Goal: Task Accomplishment & Management: Use online tool/utility

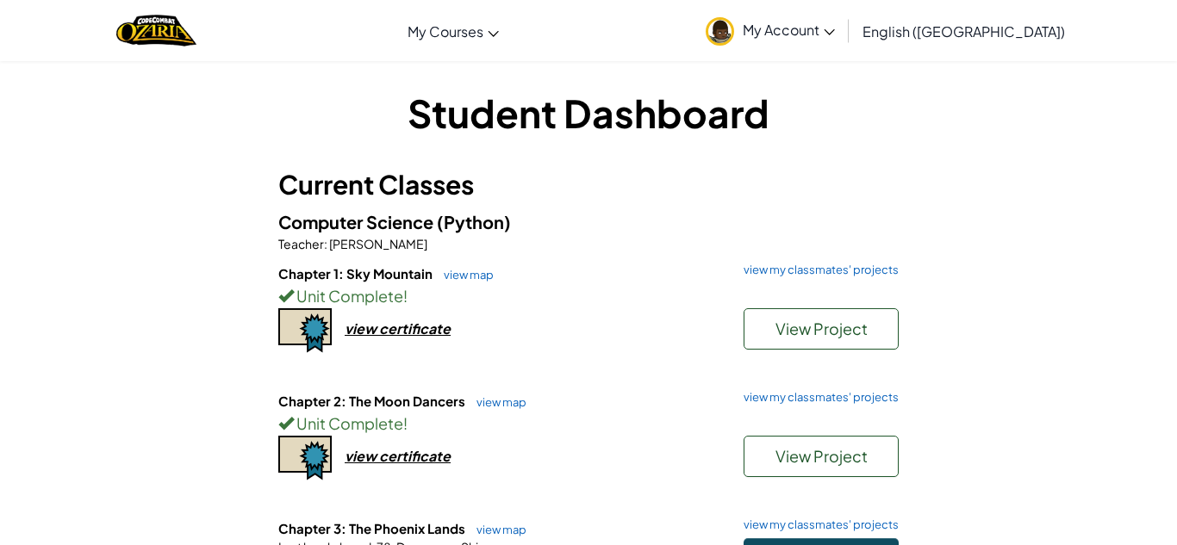
click at [616, 479] on div "Chapter 2: The Moon Dancers view map view my classmates' projects Unit Complete…" at bounding box center [588, 455] width 620 height 127
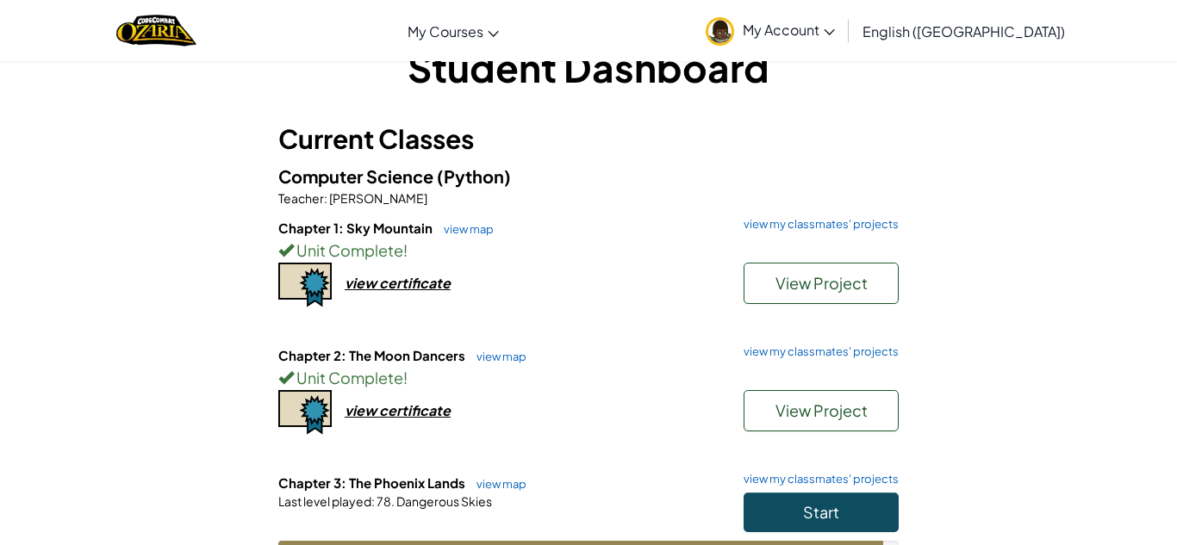
scroll to position [69, 0]
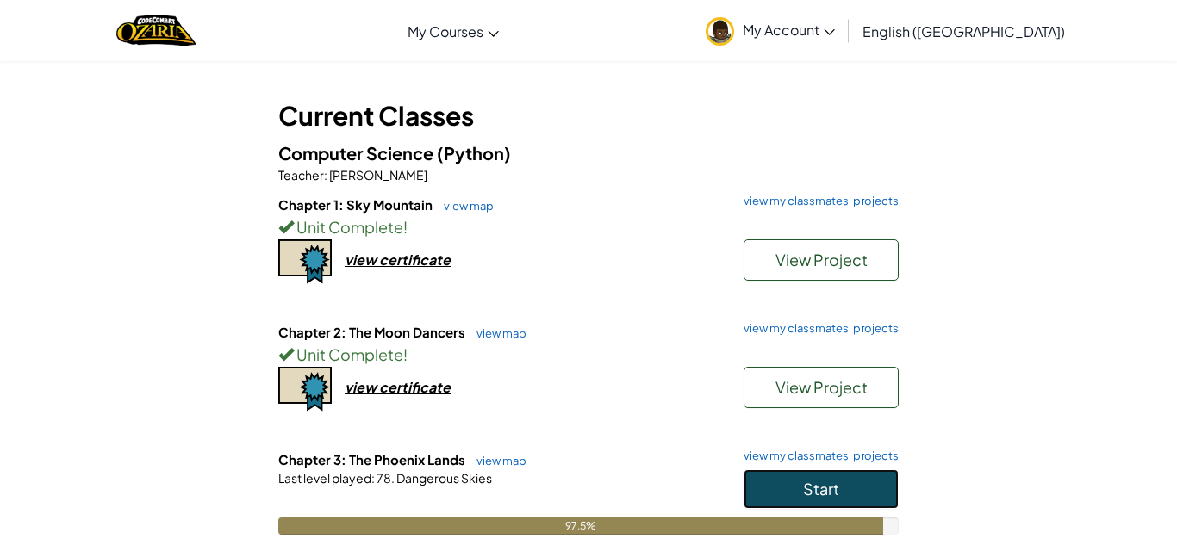
click at [828, 500] on button "Start" at bounding box center [820, 489] width 155 height 40
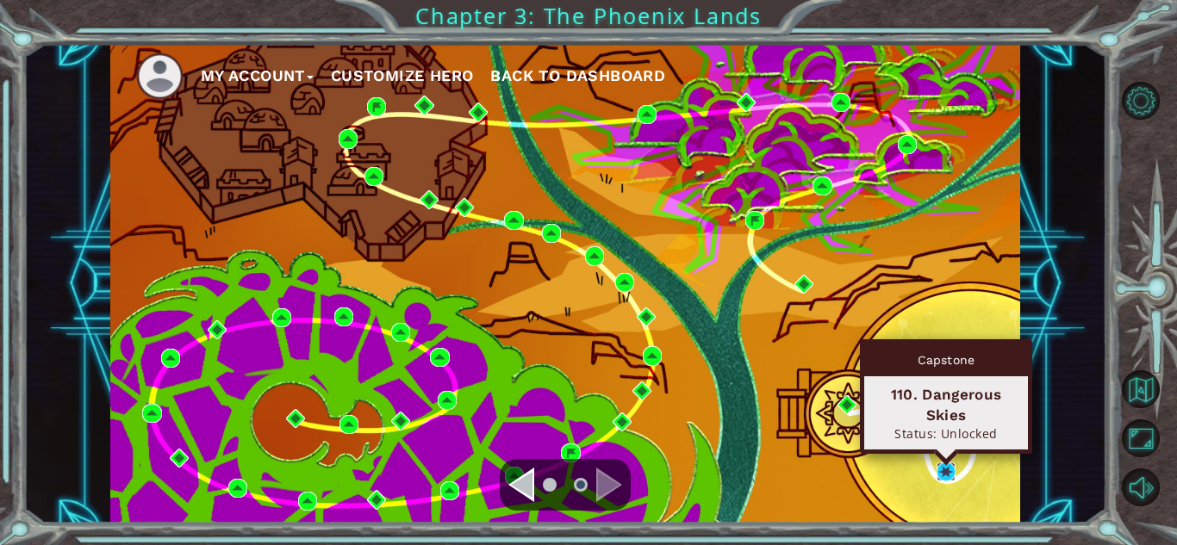
click at [947, 477] on img at bounding box center [945, 472] width 19 height 19
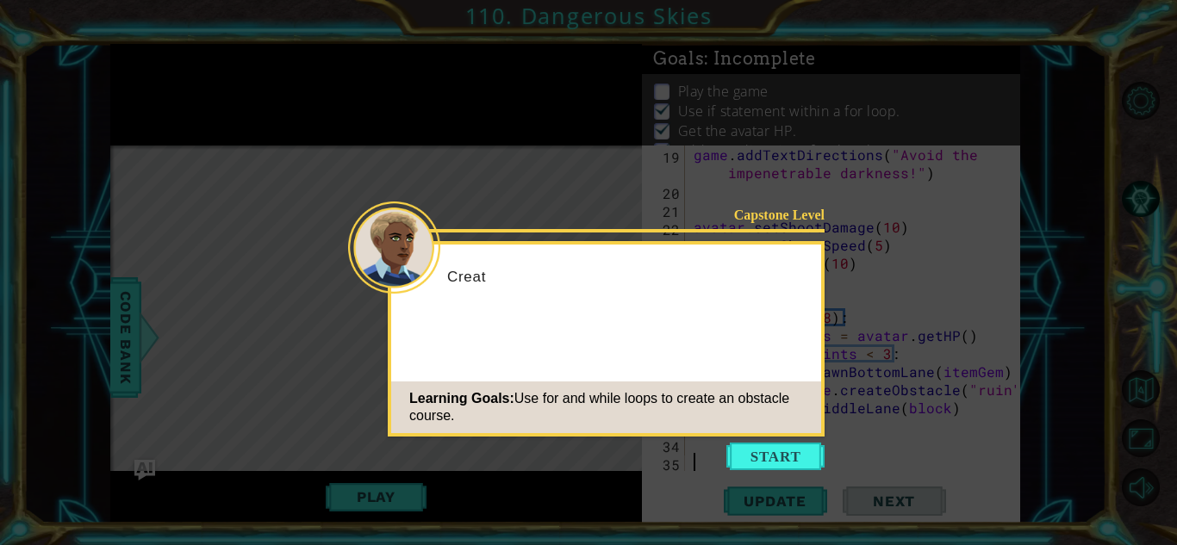
scroll to position [344, 0]
click at [805, 457] on button "Start" at bounding box center [775, 457] width 98 height 28
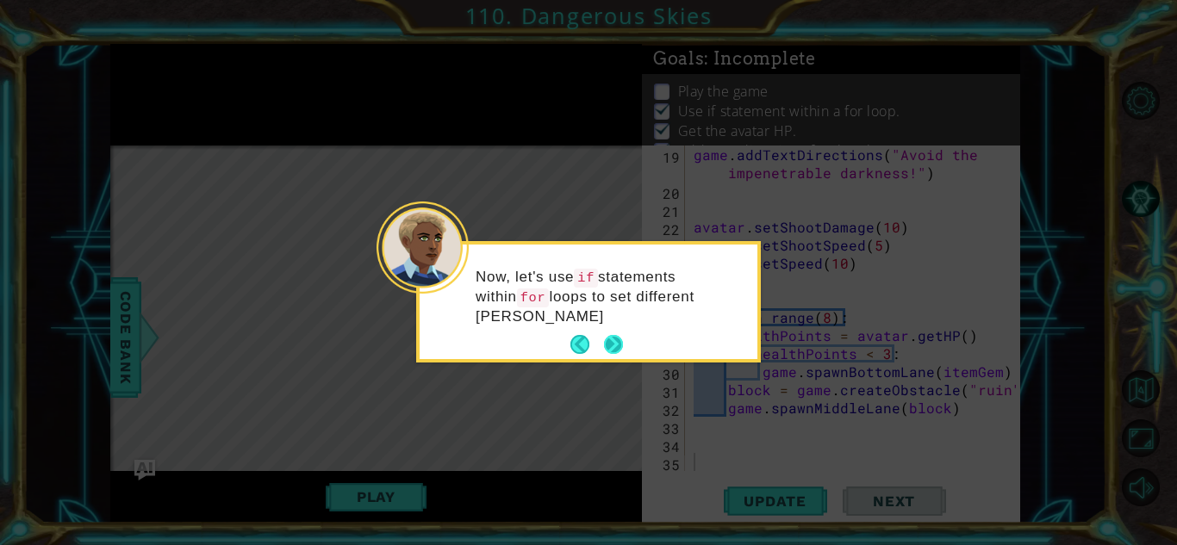
click at [619, 348] on button "Next" at bounding box center [613, 344] width 19 height 19
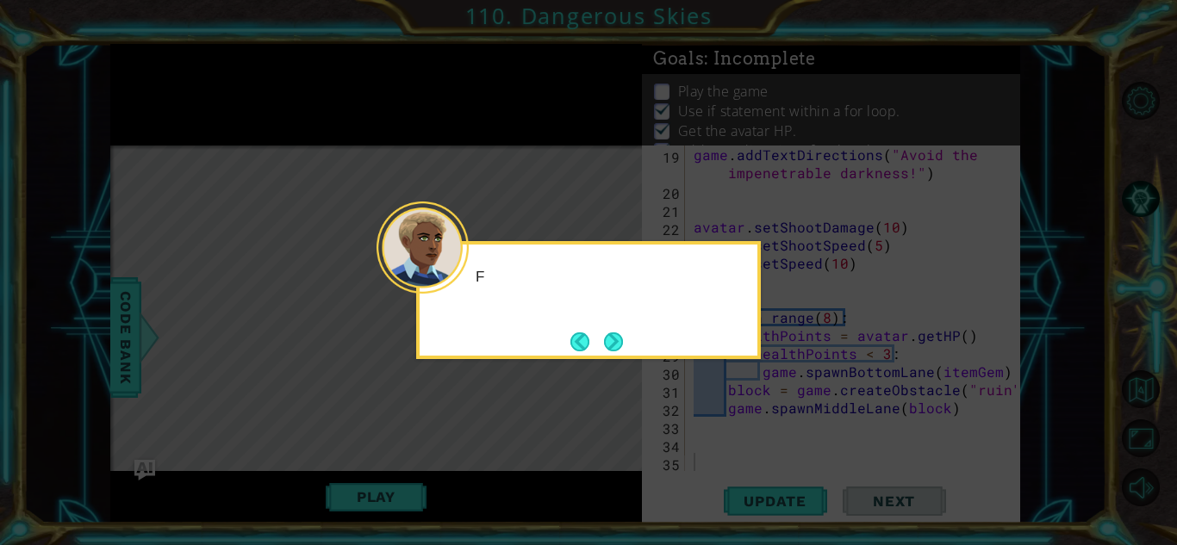
click at [619, 348] on button "Next" at bounding box center [613, 341] width 19 height 19
click at [619, 347] on button "Next" at bounding box center [613, 341] width 19 height 19
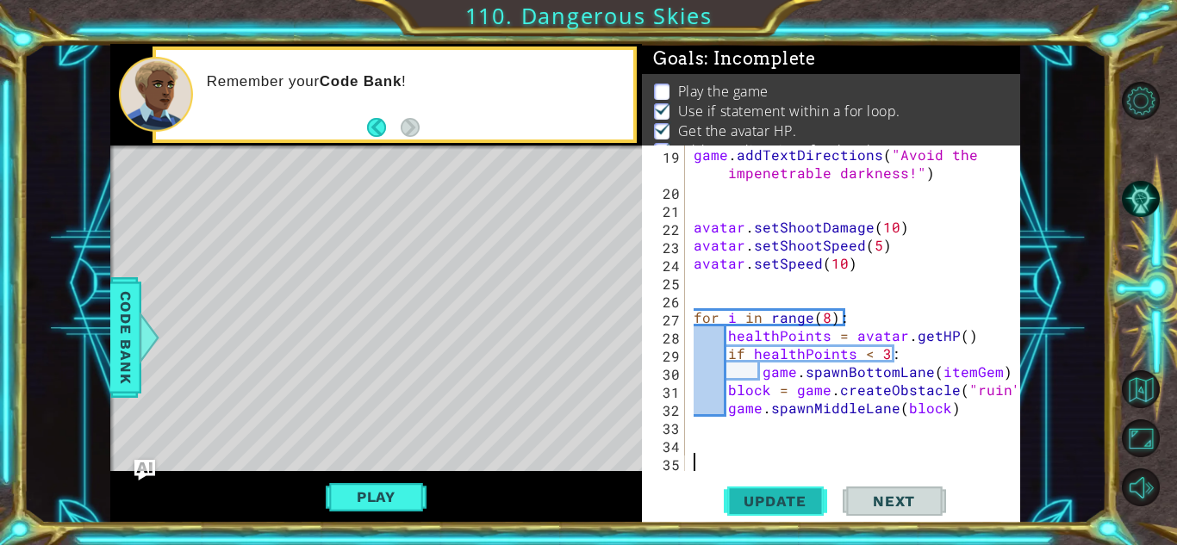
click at [779, 517] on button "Update" at bounding box center [775, 501] width 103 height 38
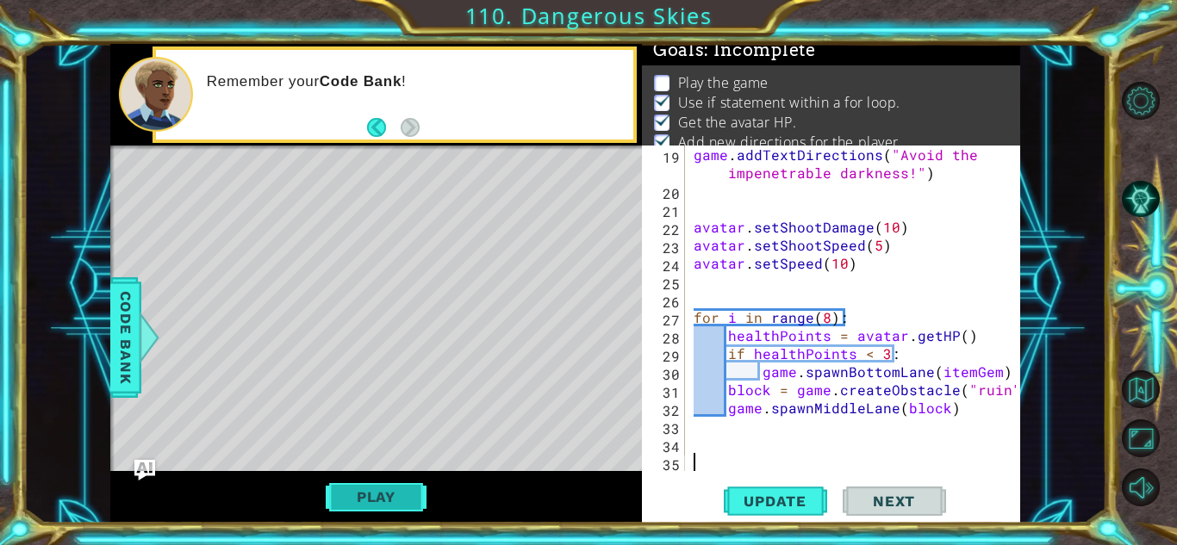
scroll to position [12, 0]
click at [393, 491] on button "Play" at bounding box center [376, 497] width 101 height 33
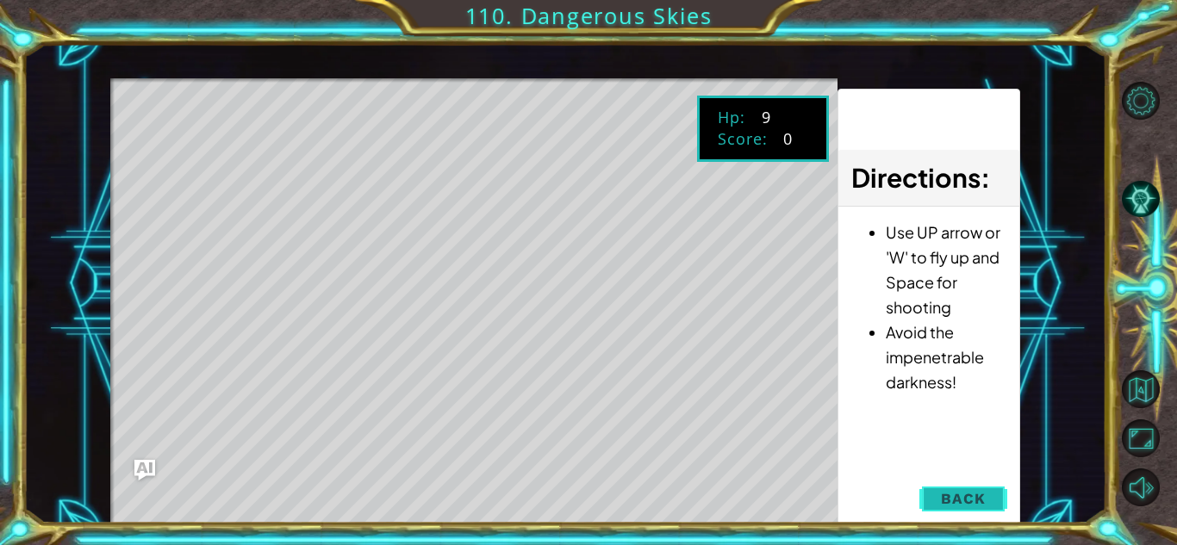
click at [972, 499] on span "Back" at bounding box center [963, 498] width 44 height 17
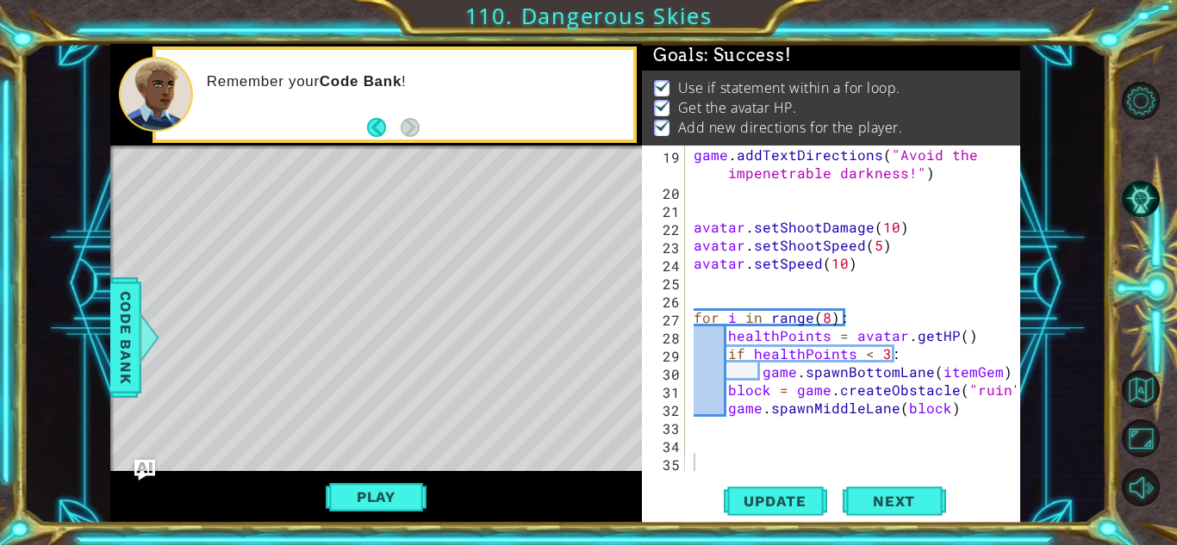
scroll to position [3, 0]
click at [912, 494] on span "Next" at bounding box center [893, 502] width 77 height 17
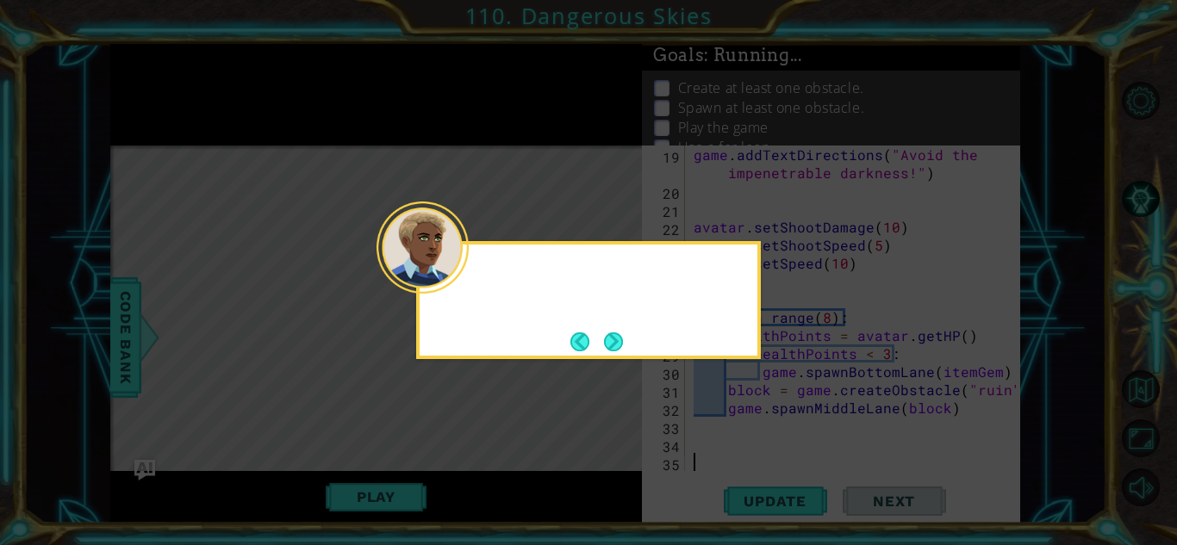
scroll to position [12, 0]
click at [618, 335] on button "Next" at bounding box center [613, 341] width 19 height 19
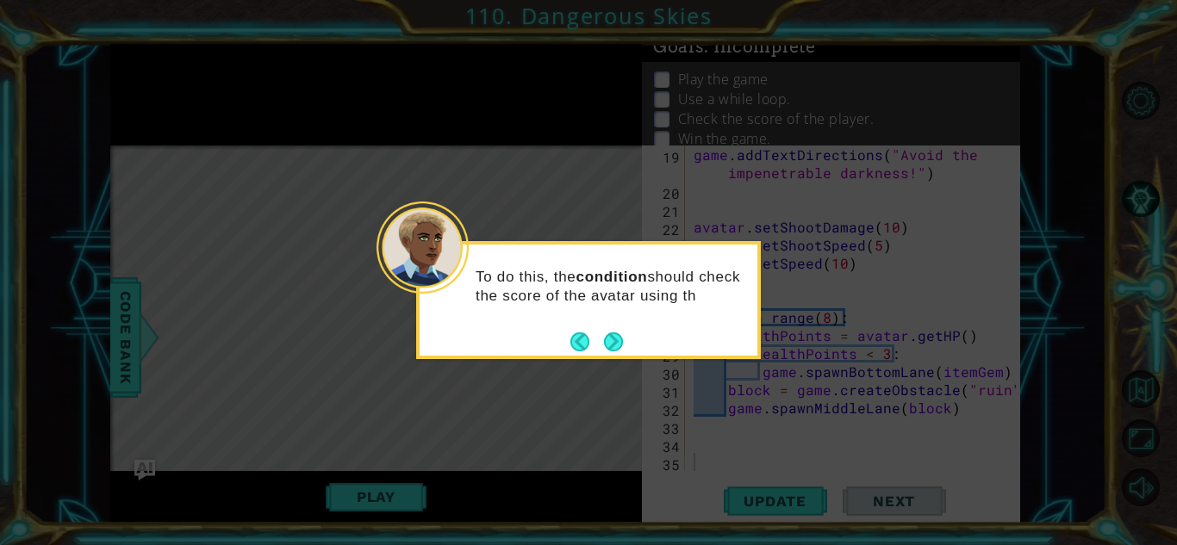
click at [618, 335] on button "Next" at bounding box center [613, 341] width 19 height 19
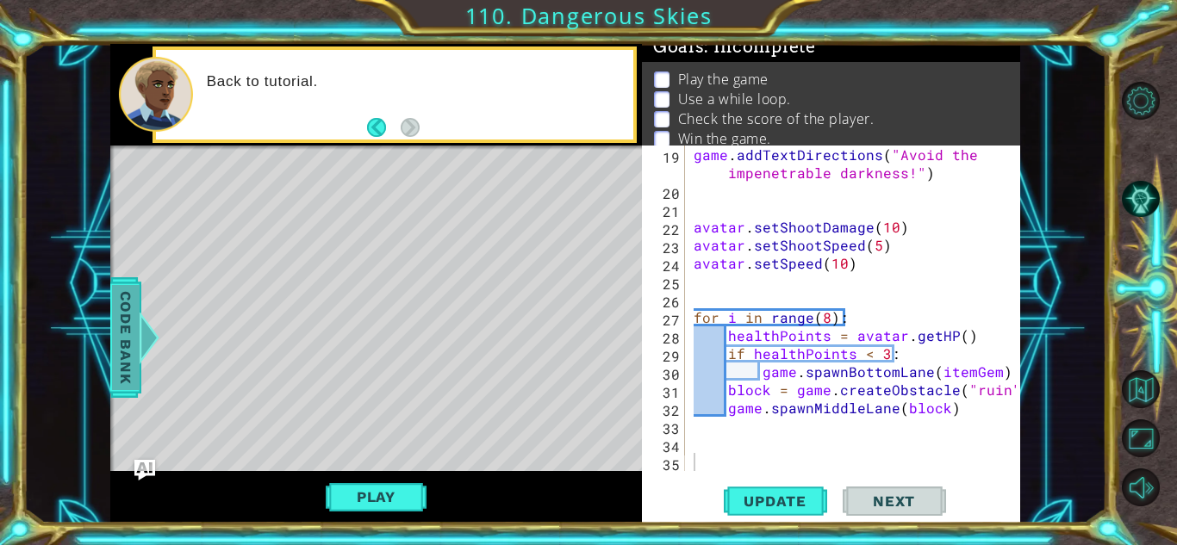
click at [124, 325] on span "Code Bank" at bounding box center [126, 337] width 28 height 105
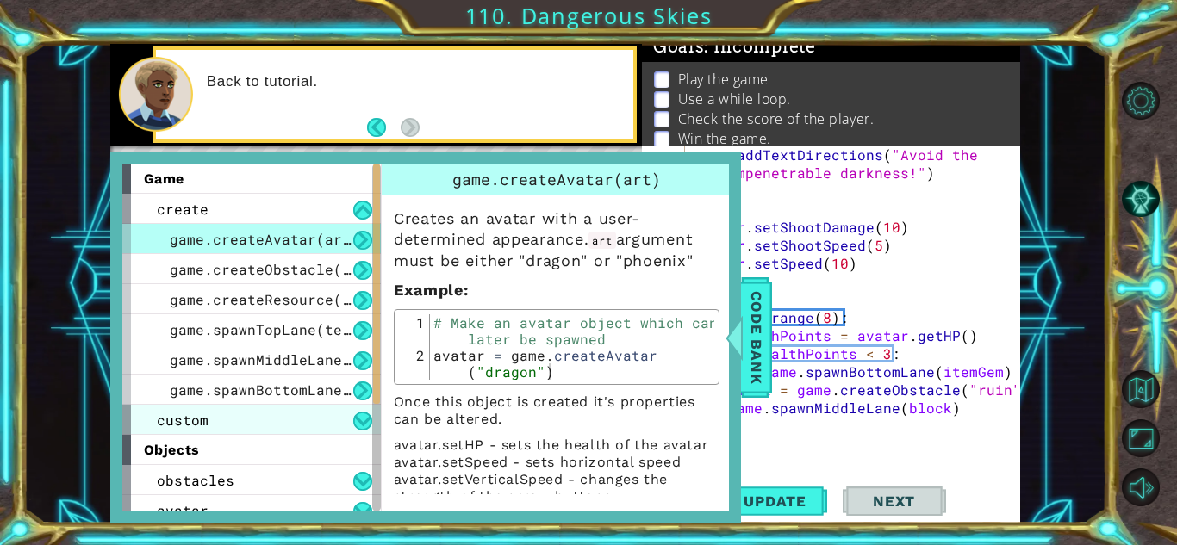
click at [271, 412] on div "custom" at bounding box center [251, 420] width 258 height 30
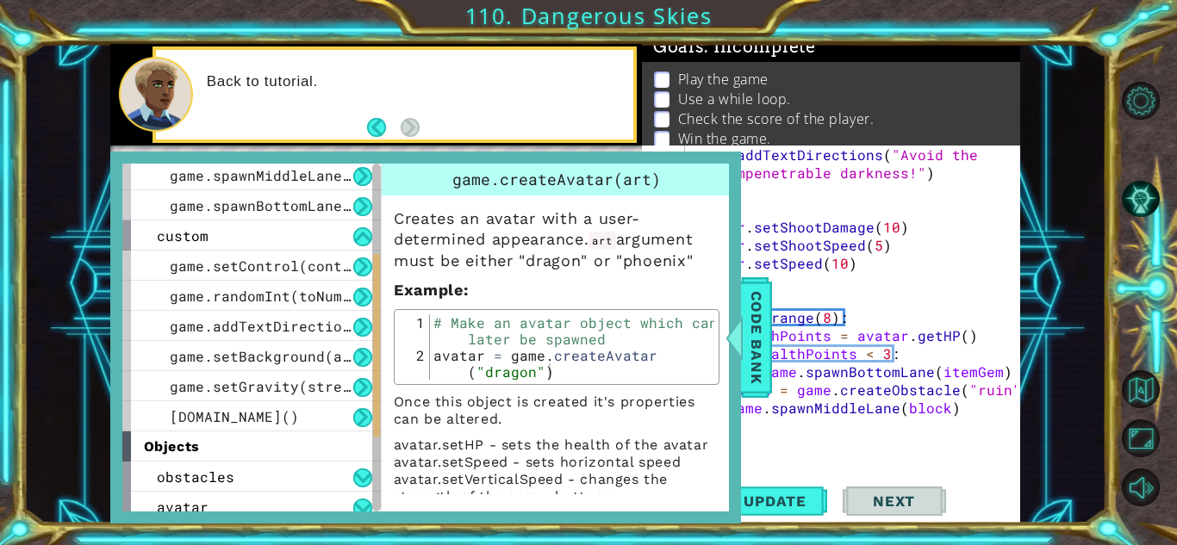
scroll to position [192, 0]
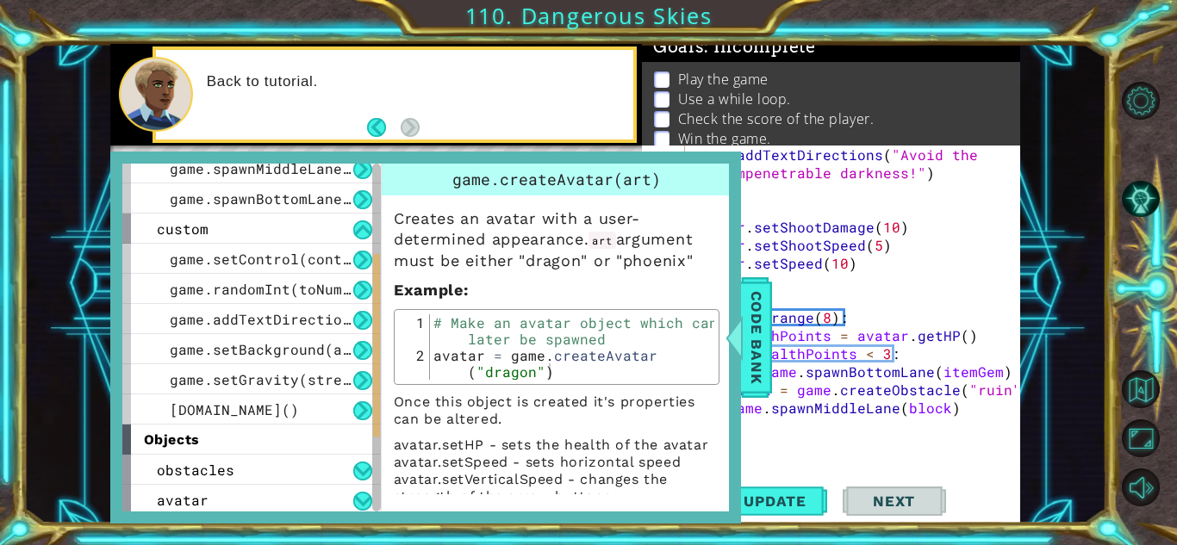
drag, startPoint x: 376, startPoint y: 338, endPoint x: 387, endPoint y: 429, distance: 91.9
click at [387, 429] on div "game create game.createAvatar(art) game.createObstacle(art) game.createResource…" at bounding box center [425, 338] width 606 height 348
click at [354, 412] on button at bounding box center [362, 410] width 19 height 19
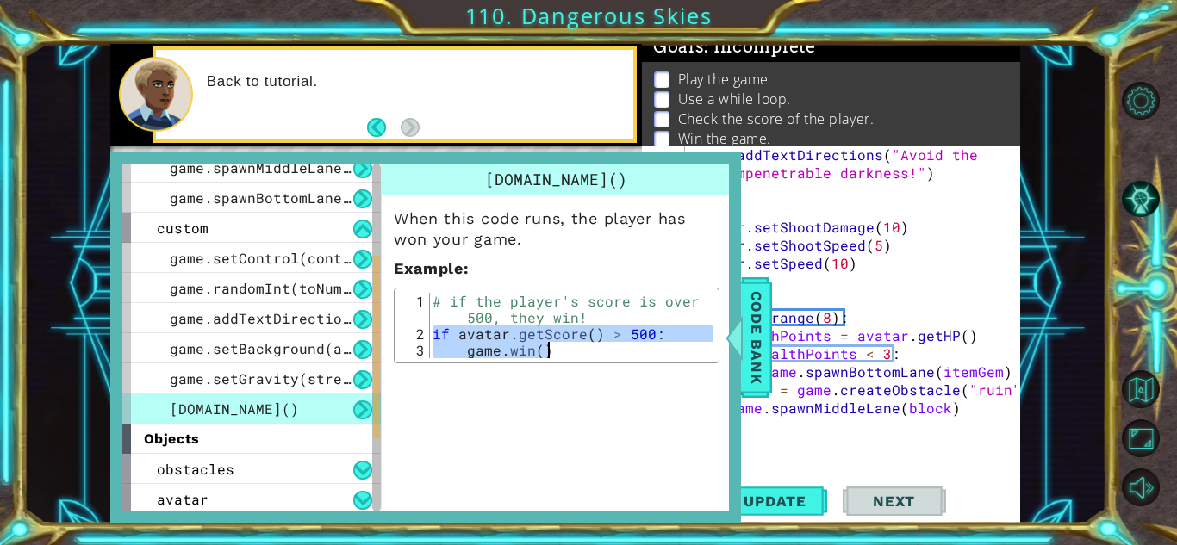
drag, startPoint x: 434, startPoint y: 334, endPoint x: 564, endPoint y: 355, distance: 131.7
click at [564, 355] on div "# if the player's score is over 500, they win! if avatar . getScore ( ) > 500 :…" at bounding box center [571, 350] width 284 height 115
type textarea "if avatar.getScore() > 500: [DOMAIN_NAME]()"
click at [769, 421] on div "game . addTextDirections ( "Avoid the impenetrable darkness!" ) avatar . setSho…" at bounding box center [857, 336] width 334 height 380
paste textarea "[DOMAIN_NAME]()"
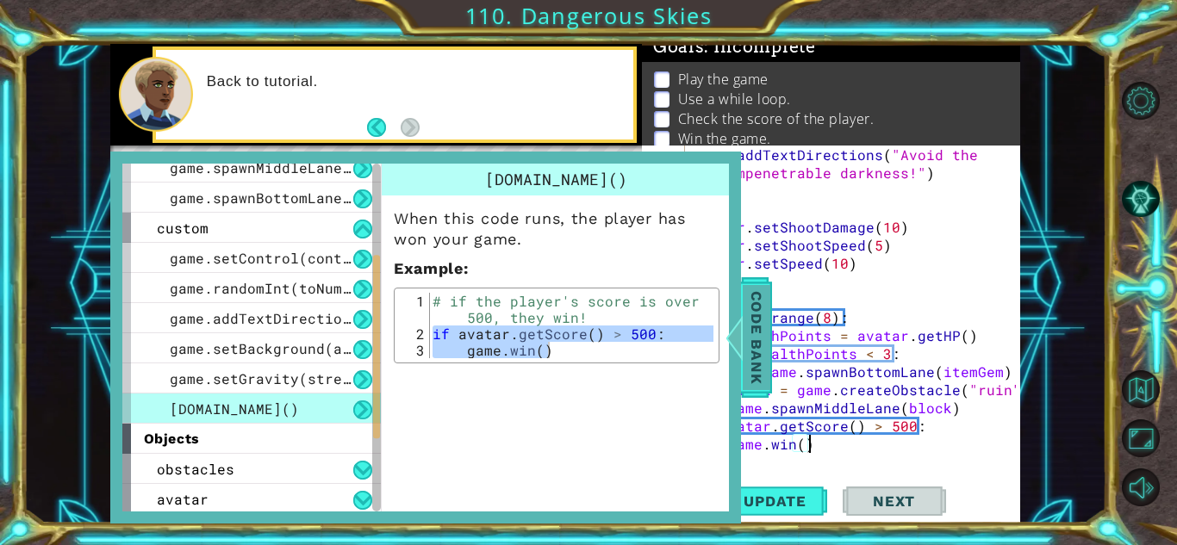
click at [755, 339] on span "Code Bank" at bounding box center [756, 337] width 28 height 105
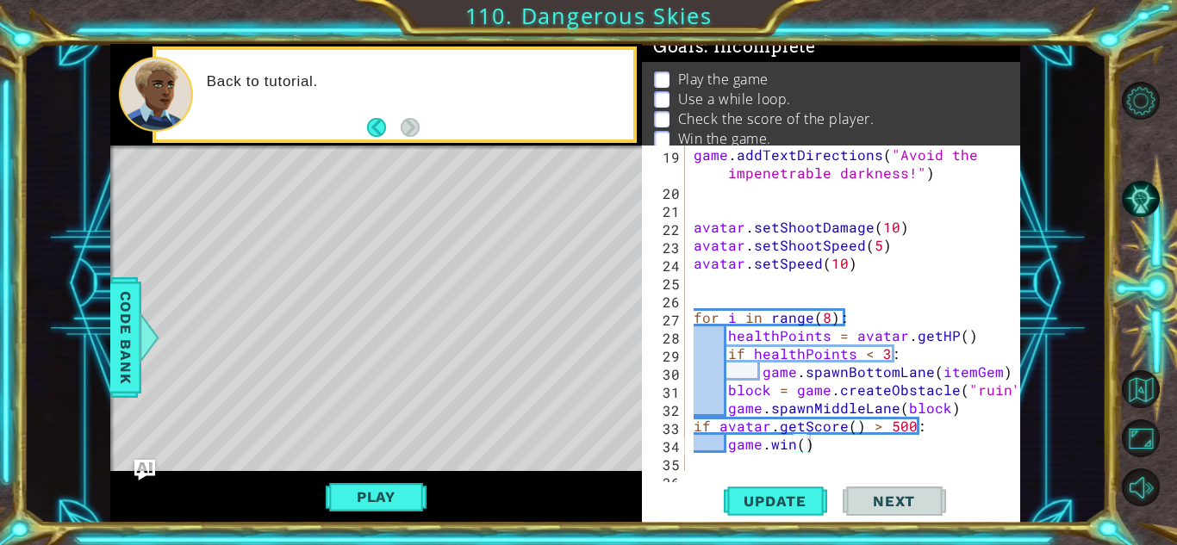
type textarea "game.spawnMiddleLane(block)"
click at [988, 408] on div "game . addTextDirections ( "Avoid the impenetrable darkness!" ) avatar . setSho…" at bounding box center [857, 336] width 334 height 380
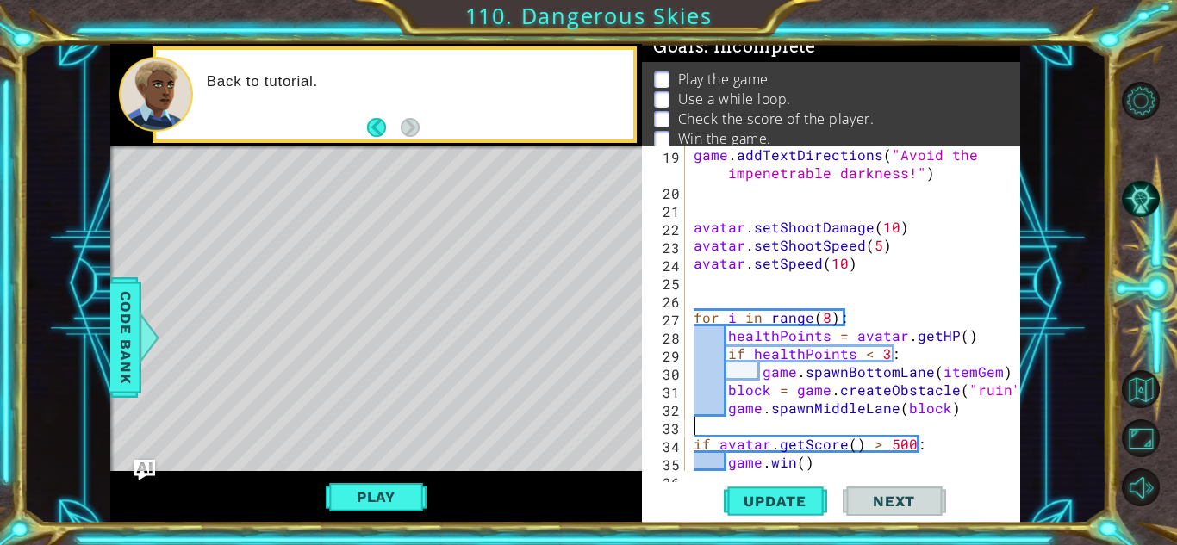
type textarea "game.spawnMiddleLane(block)"
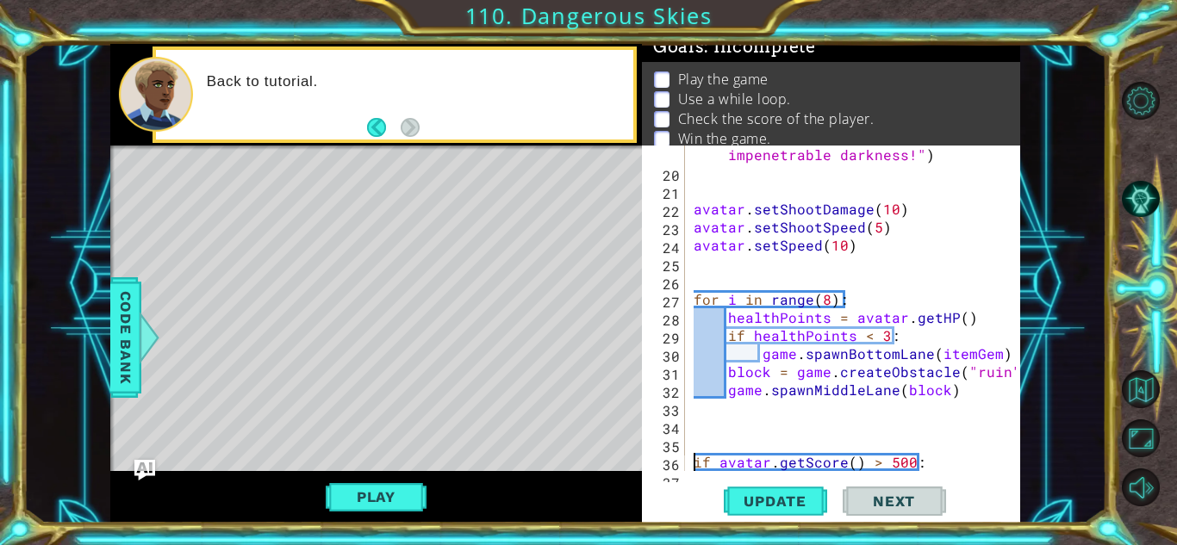
type textarea "[DOMAIN_NAME]()"
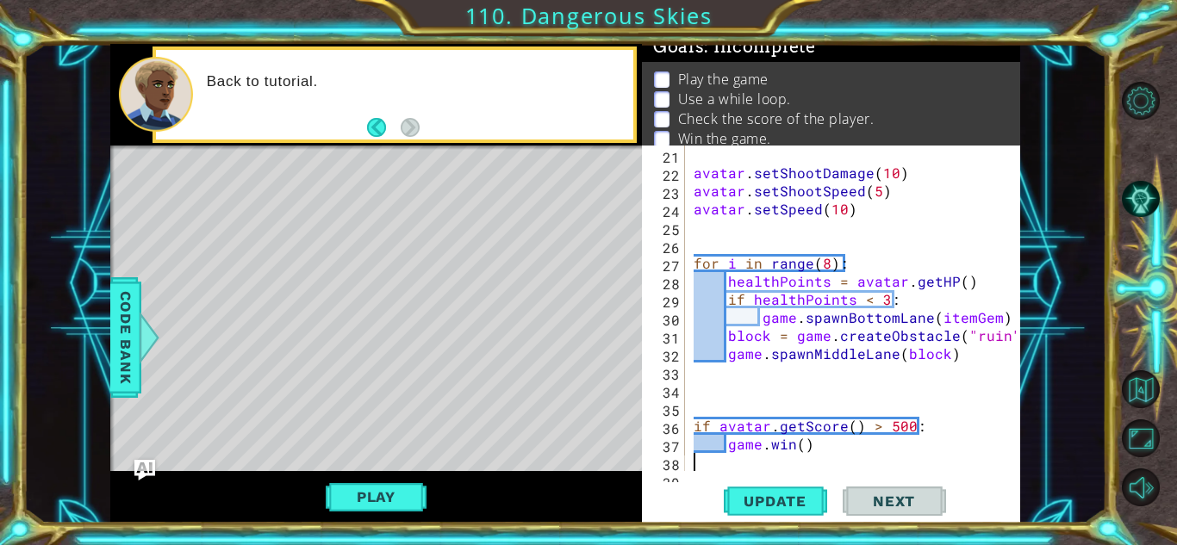
scroll to position [398, 0]
type textarea "if avatar.getScore() > 500:"
type textarea "for i in range(8):"
type textarea "avatar.setShootDamage(10)"
type textarea "game.addTextDirections("Avoid the impenetrable darkness!")"
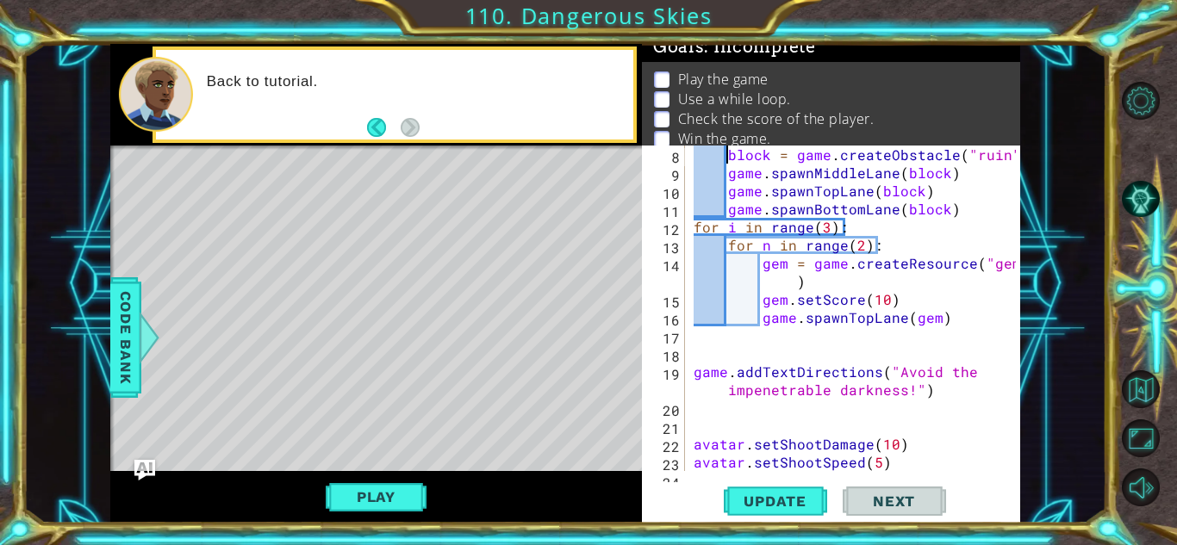
type textarea "for i in range(20):"
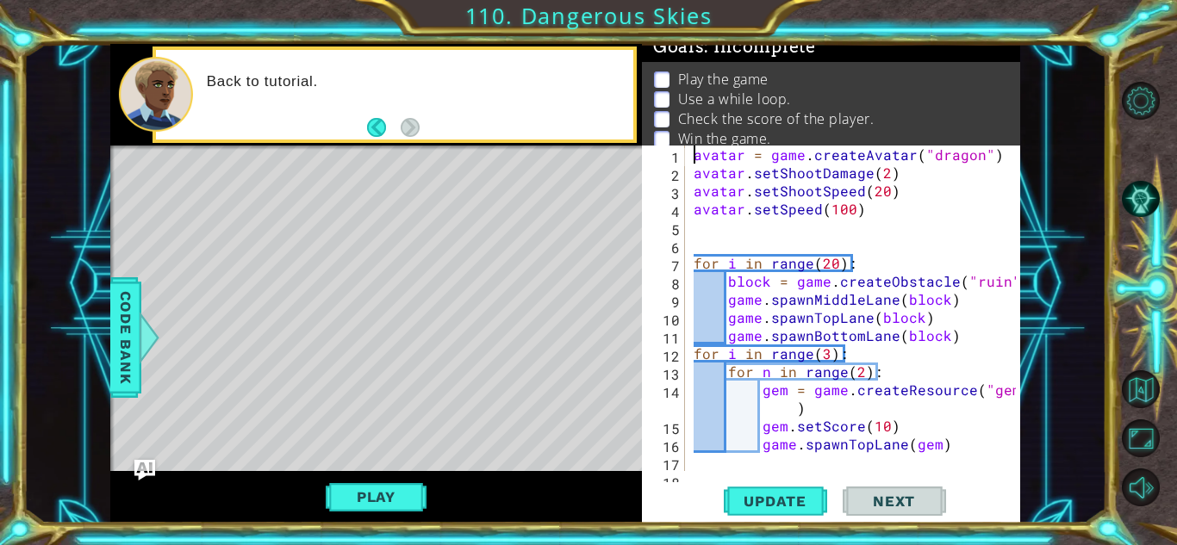
scroll to position [0, 0]
type textarea "avatar.setSpeed(100)"
type textarea "for n in range(2):"
click at [133, 367] on span "Code Bank" at bounding box center [126, 337] width 28 height 105
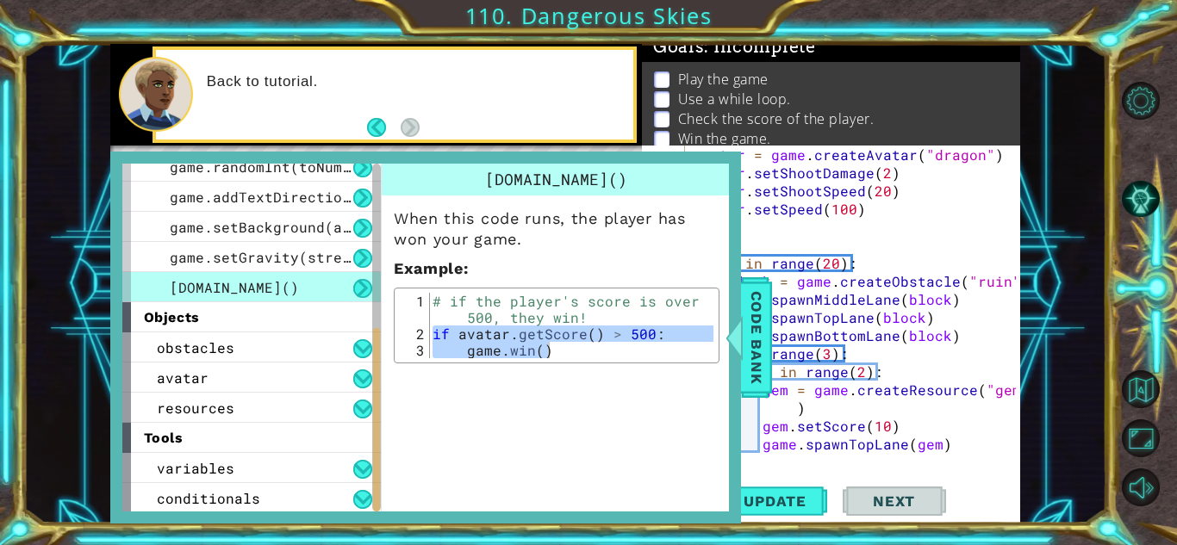
scroll to position [345, 0]
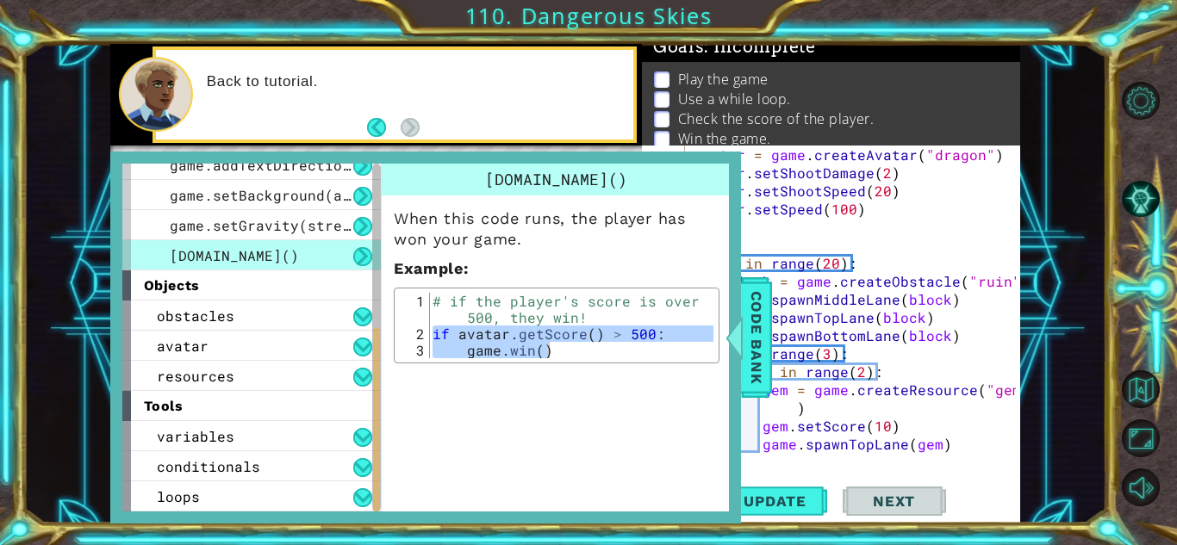
drag, startPoint x: 374, startPoint y: 282, endPoint x: 361, endPoint y: 394, distance: 112.7
click at [361, 394] on div "game create game.createAvatar(art) game.createObstacle(art) game.createResource…" at bounding box center [251, 338] width 258 height 348
click at [349, 503] on div "loops" at bounding box center [251, 497] width 258 height 30
click at [314, 501] on div "loops" at bounding box center [251, 497] width 258 height 30
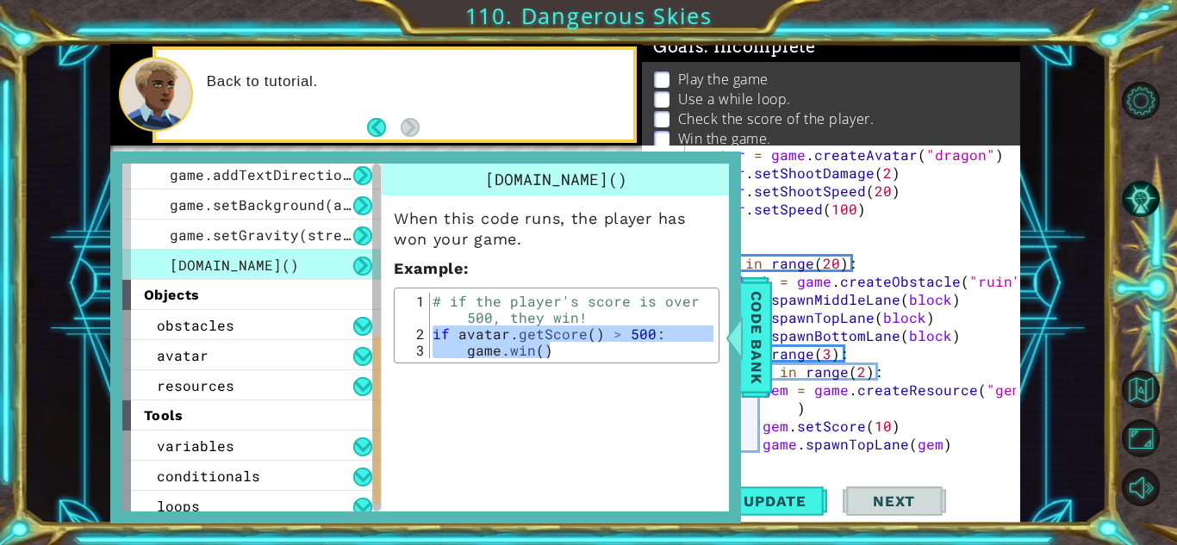
scroll to position [342, 0]
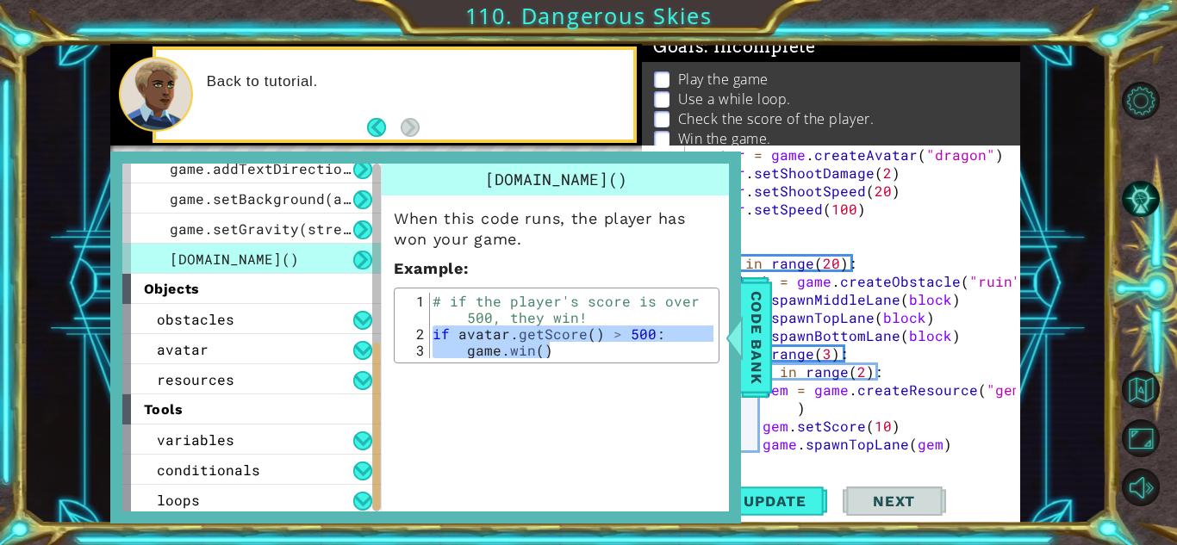
drag, startPoint x: 379, startPoint y: 479, endPoint x: 381, endPoint y: 492, distance: 13.0
click at [381, 492] on div "game create game.createAvatar(art) game.createObstacle(art) game.createResource…" at bounding box center [425, 338] width 606 height 348
click at [356, 495] on button at bounding box center [362, 501] width 19 height 19
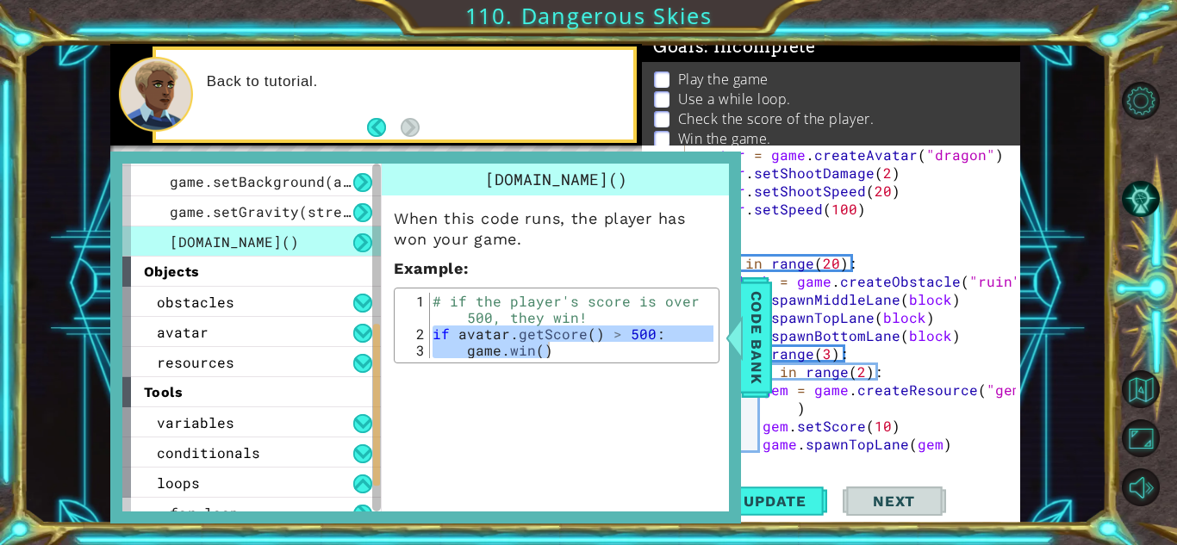
scroll to position [406, 0]
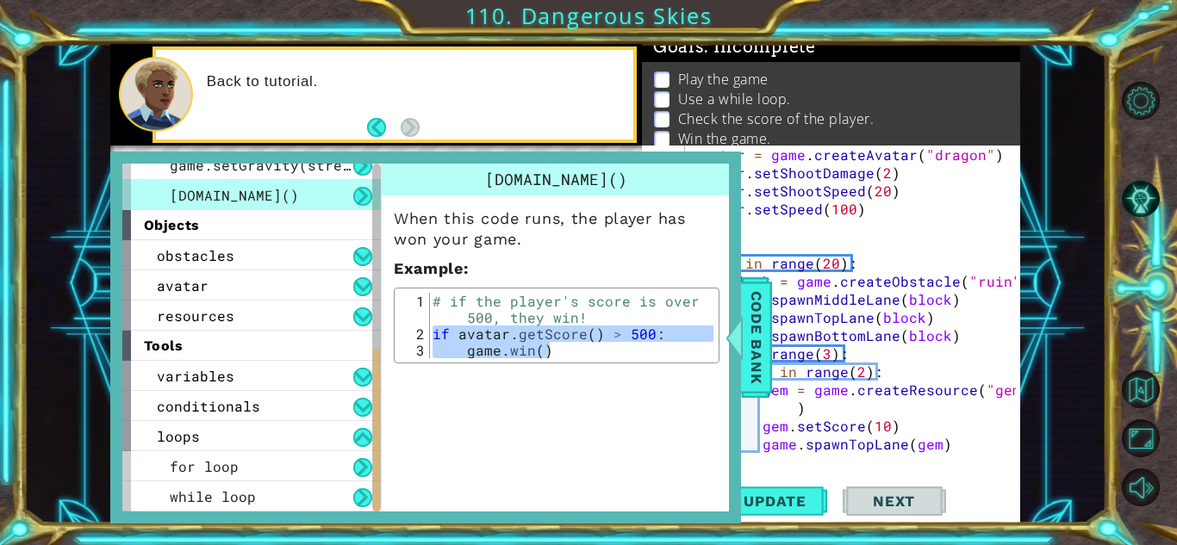
drag, startPoint x: 377, startPoint y: 467, endPoint x: 380, endPoint y: 519, distance: 51.7
click at [380, 519] on div "game create game.createAvatar(art) game.createObstacle(art) game.createResource…" at bounding box center [425, 338] width 631 height 372
click at [334, 503] on div "while loop" at bounding box center [251, 497] width 258 height 30
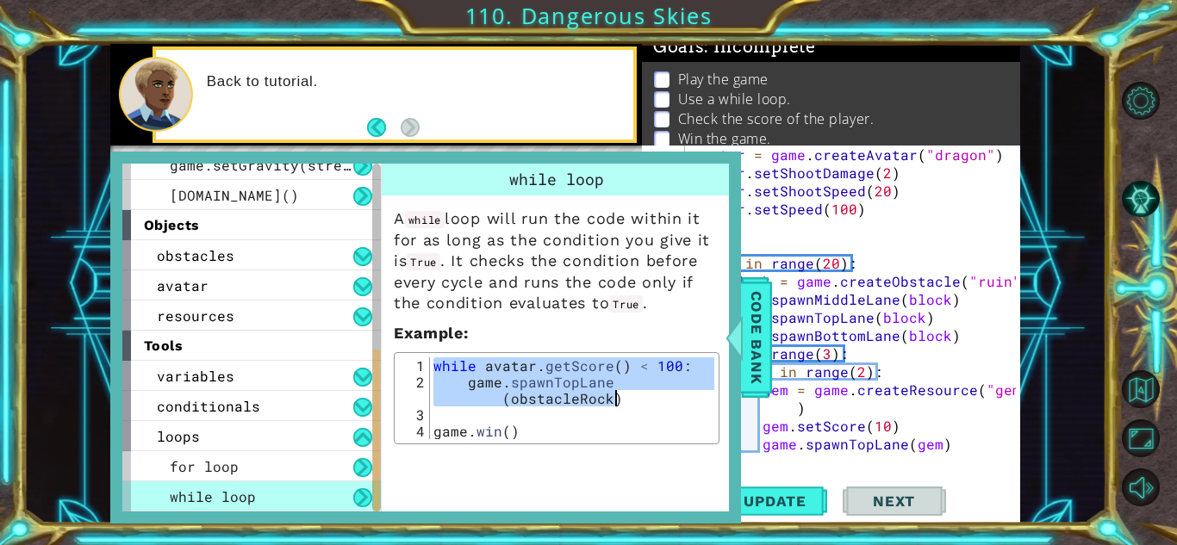
drag, startPoint x: 434, startPoint y: 365, endPoint x: 635, endPoint y: 401, distance: 203.9
click at [635, 401] on div "while avatar . getScore ( ) < 100 : game . spawnTopLane ( obstacleRock ) game .…" at bounding box center [572, 414] width 284 height 115
type textarea "while avatar.getScore() < 100: game.spawnTopLane(obstacleRock)"
click at [756, 369] on span "Code Bank" at bounding box center [756, 337] width 28 height 105
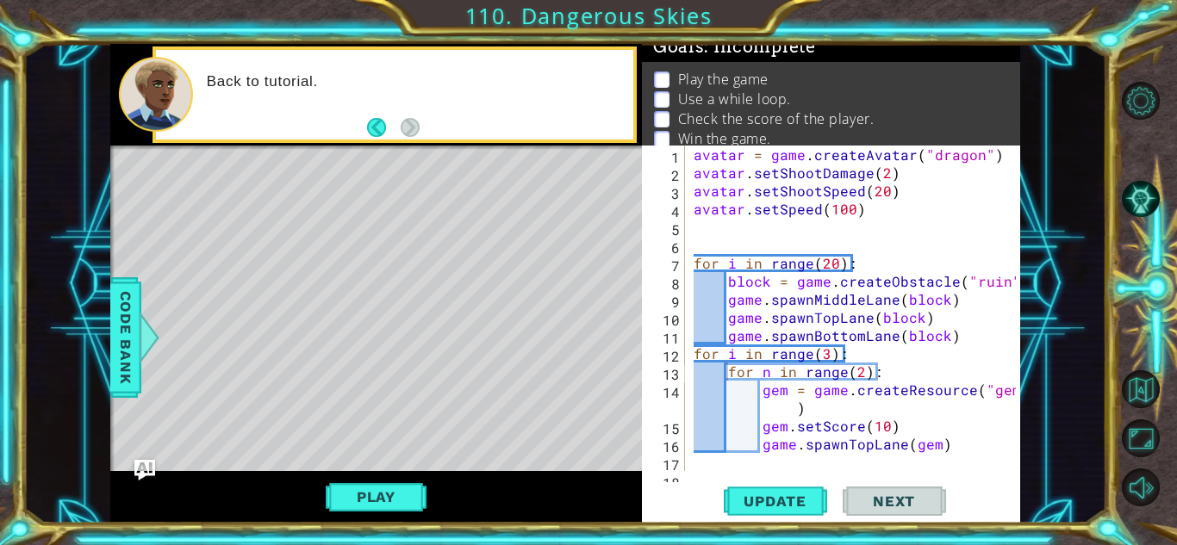
type textarea "game.spawnTopLane(gem)"
click at [950, 444] on div "avatar = game . createAvatar ( "dragon" ) avatar . setShootDamage ( 2 ) avatar …" at bounding box center [857, 327] width 334 height 362
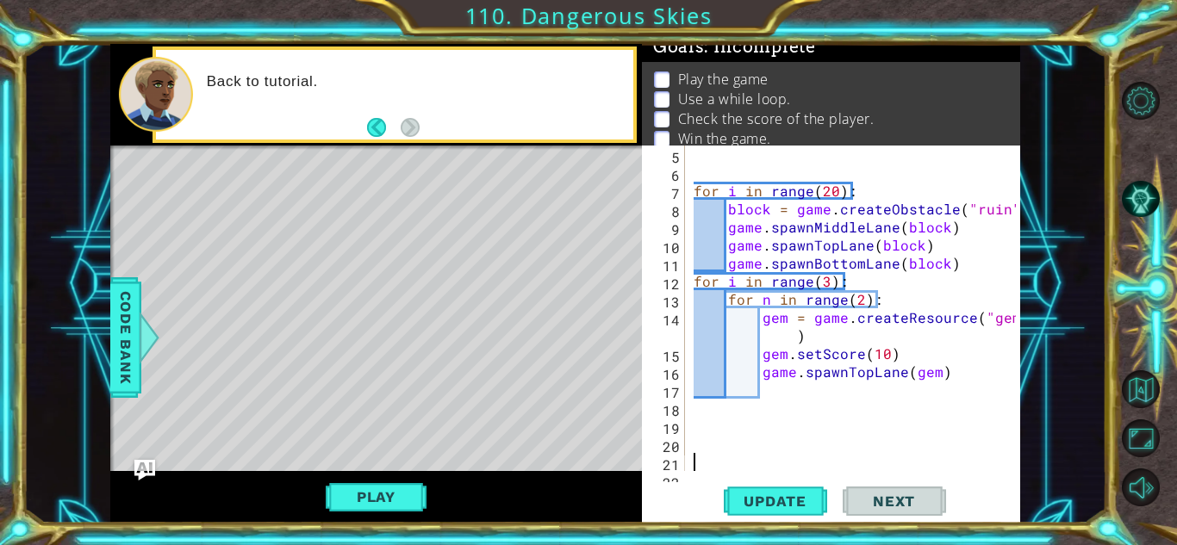
type textarea "game.addTextDirections("Avoid the impenetrable darkness!")"
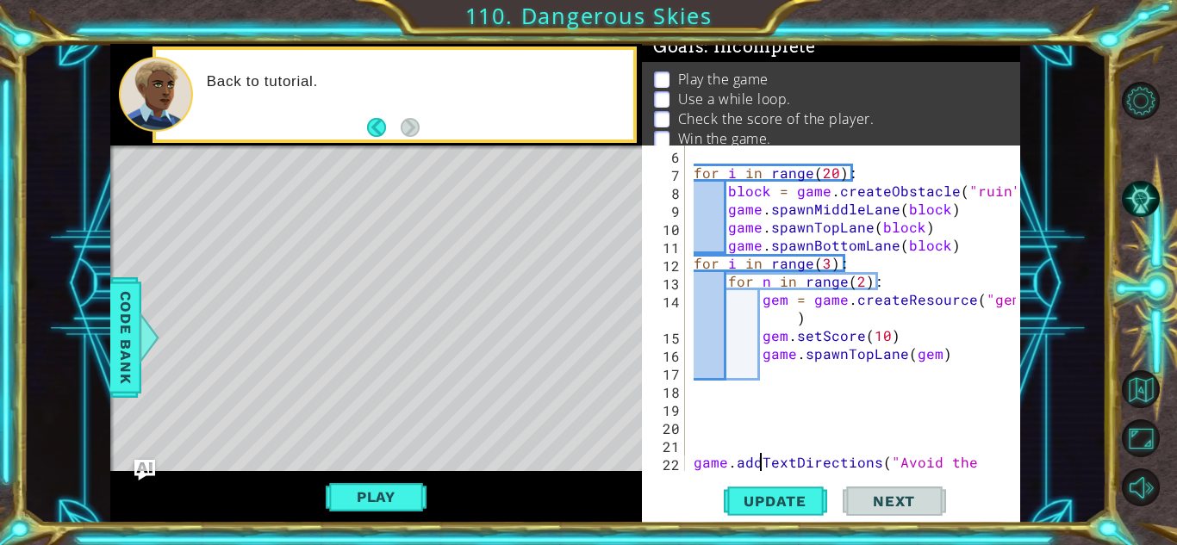
scroll to position [109, 0]
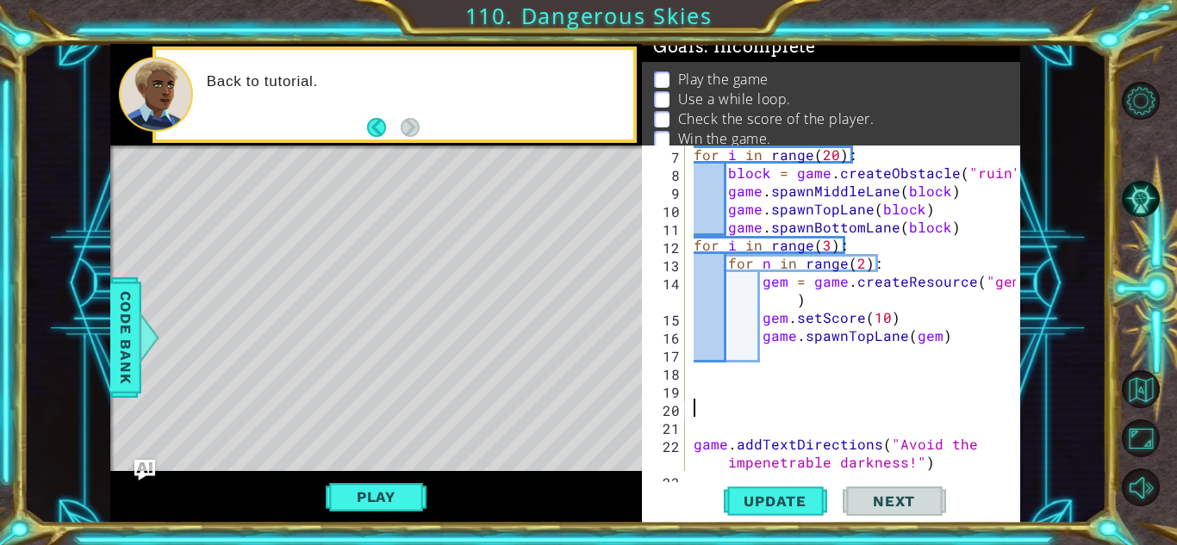
paste textarea "game.spawnTopLane(obstacleRock)"
type textarea "game.spawnTopLane(obstacleRock)"
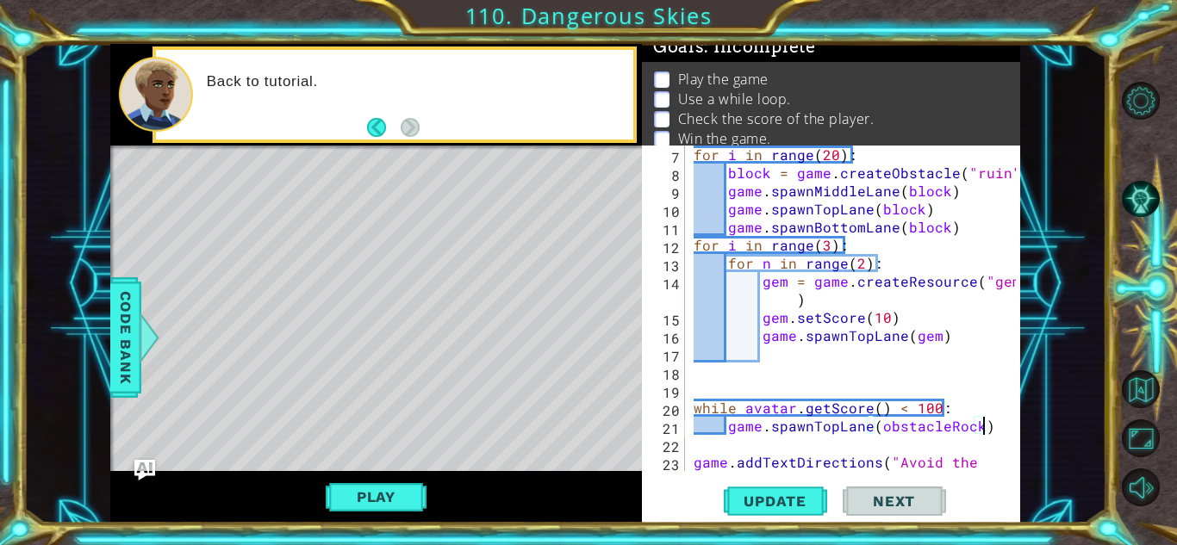
click at [738, 381] on div "for i in range ( 20 ) : block = game . createObstacle ( "ruin" ) game . spawnMi…" at bounding box center [857, 336] width 334 height 380
type textarea "while avatar.getScore() < 100:"
type textarea "game.spawnTopLane(gem)"
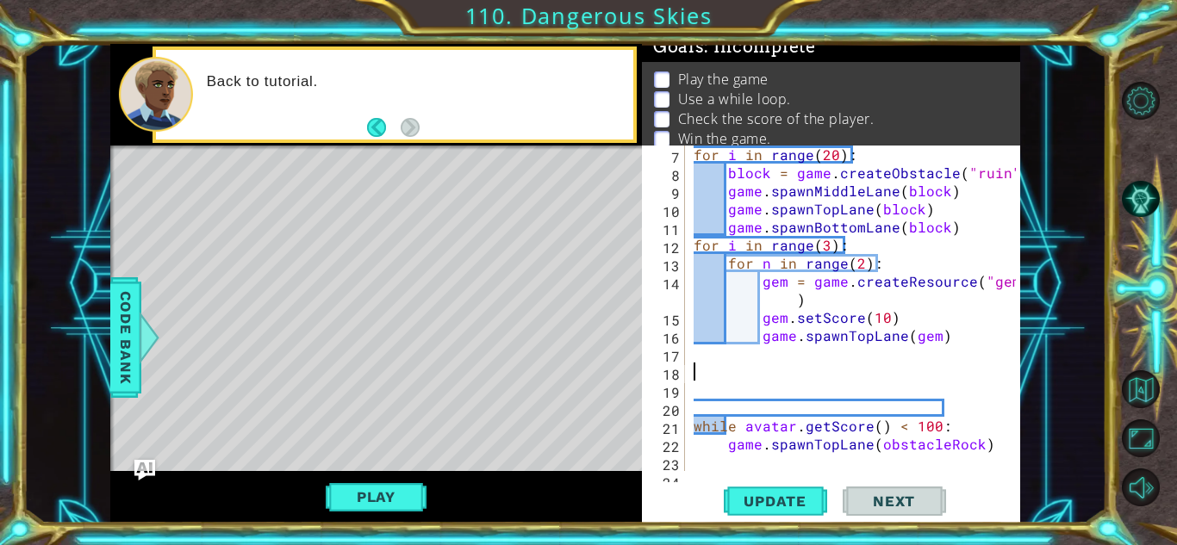
click at [907, 400] on div "for i in range ( 20 ) : block = game . createObstacle ( "ruin" ) game . spawnMi…" at bounding box center [857, 336] width 334 height 380
type textarea "game.spawnTopLane(obstacleRock)"
type textarea "game.addTextDirections("Avoid the impenetrable darkness!")"
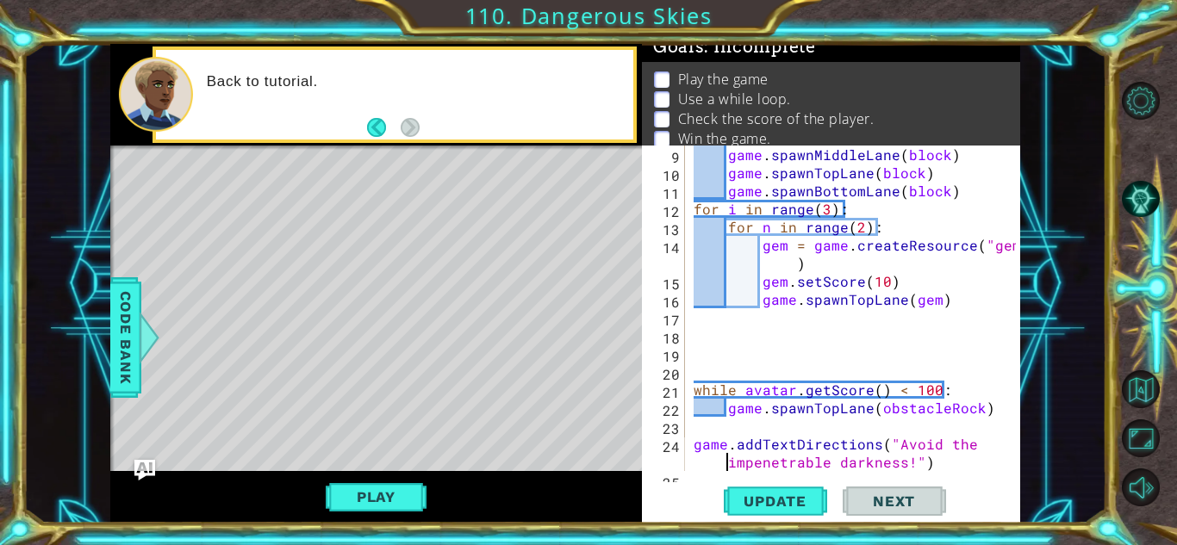
type textarea "avatar.setSpeed(10)"
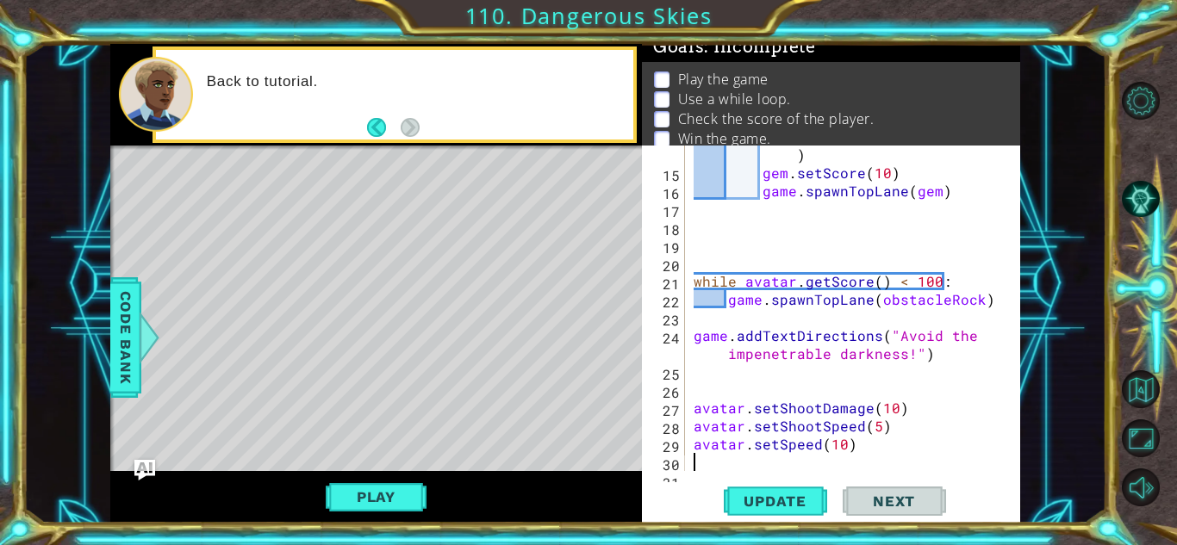
scroll to position [253, 0]
click at [842, 432] on div "gem = game . createResource ( "gem" ) gem . setScore ( 10 ) game . spawnTopLane…" at bounding box center [857, 317] width 334 height 380
type textarea "avatar.setSpeed(10)"
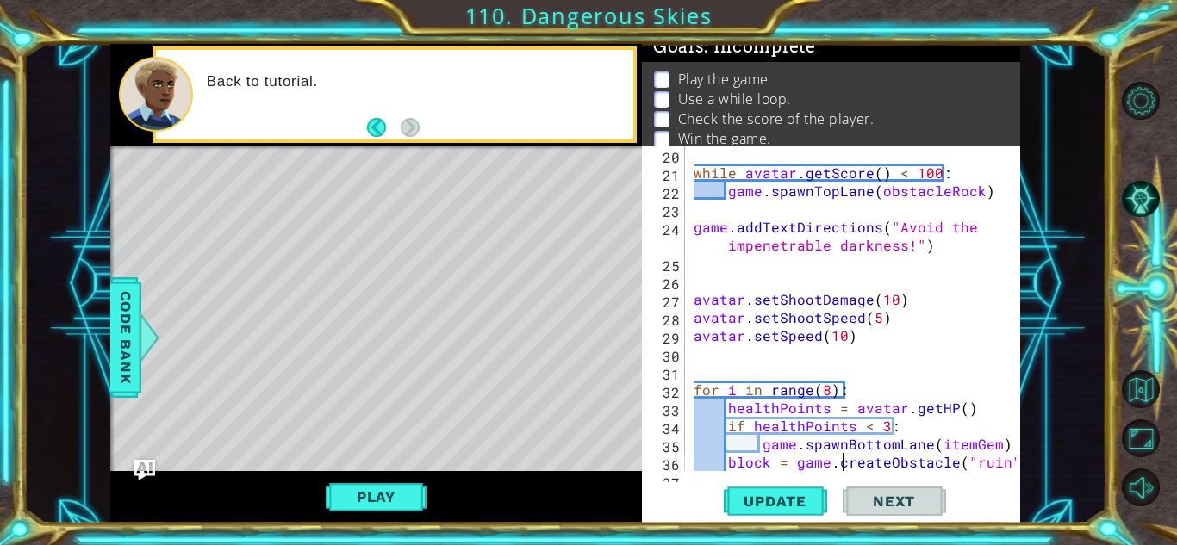
type textarea "game.spawnMiddleLane(block)"
type textarea "[DOMAIN_NAME]()"
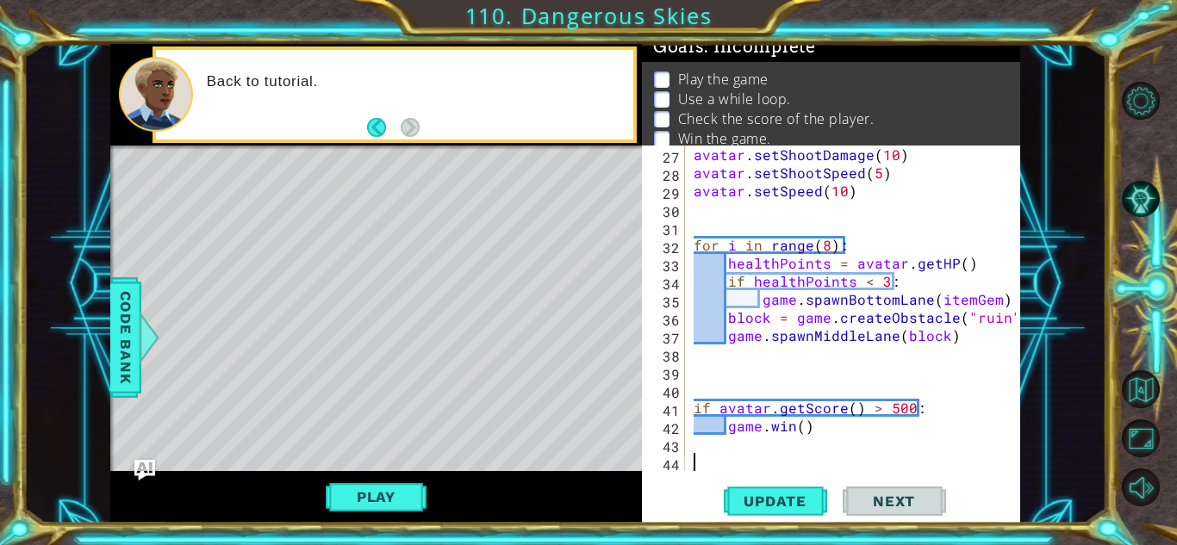
scroll to position [506, 0]
click at [761, 488] on button "Update" at bounding box center [775, 501] width 103 height 38
click at [370, 497] on button "Play" at bounding box center [376, 497] width 101 height 33
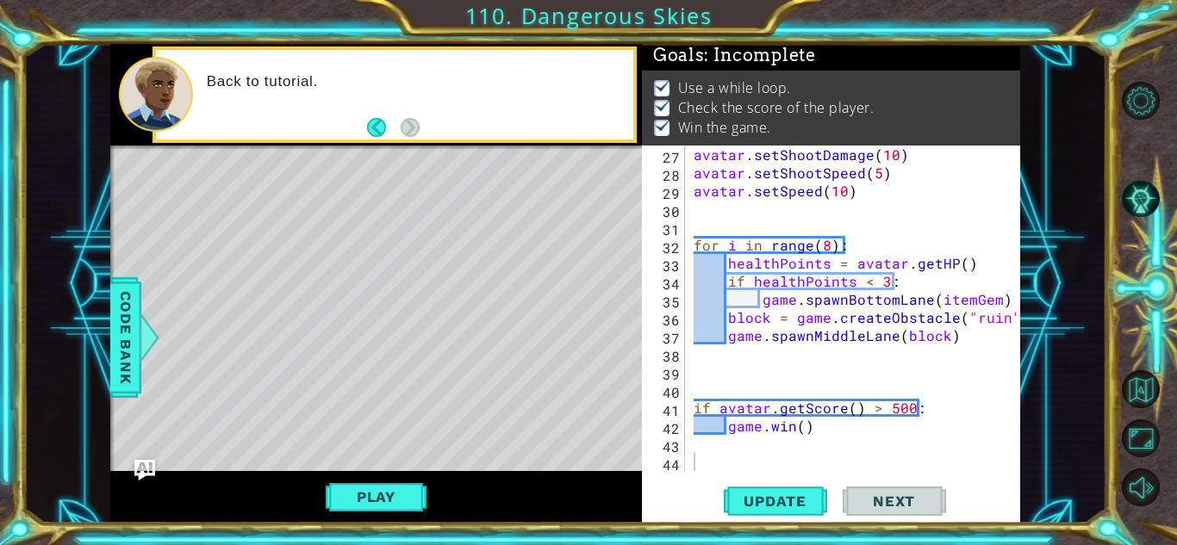
scroll to position [3, 0]
click at [910, 509] on span "Next" at bounding box center [893, 501] width 77 height 17
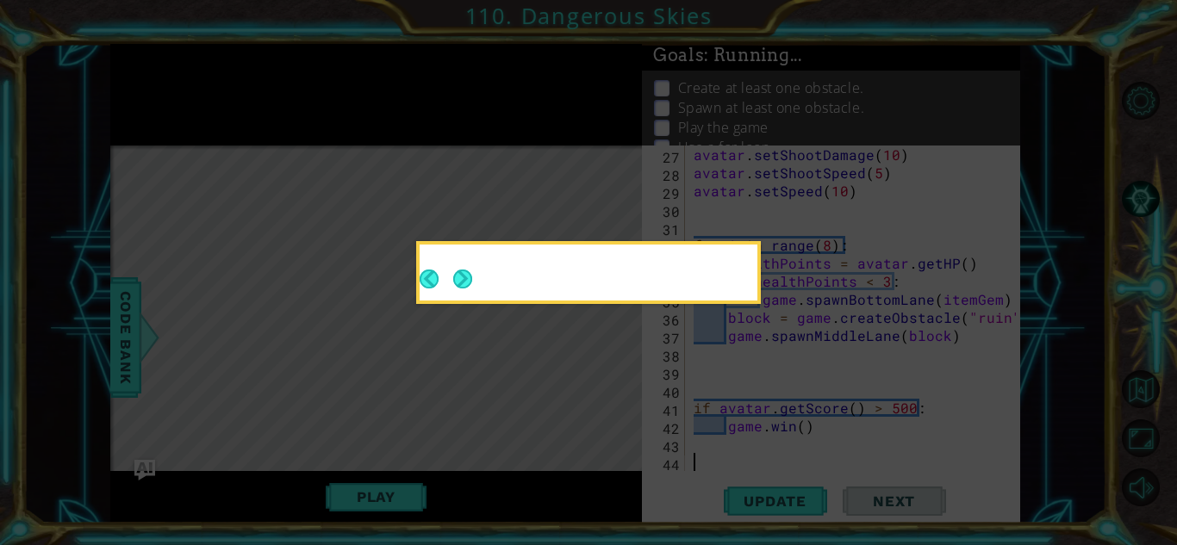
scroll to position [12, 0]
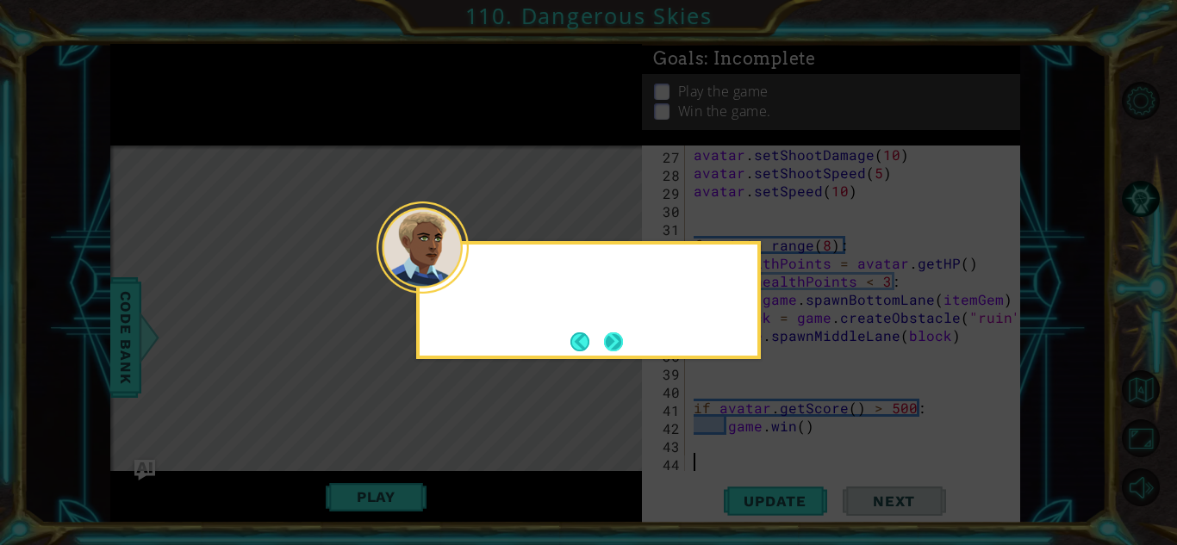
click at [462, 275] on div at bounding box center [422, 248] width 92 height 92
click at [608, 342] on button "Next" at bounding box center [613, 341] width 19 height 19
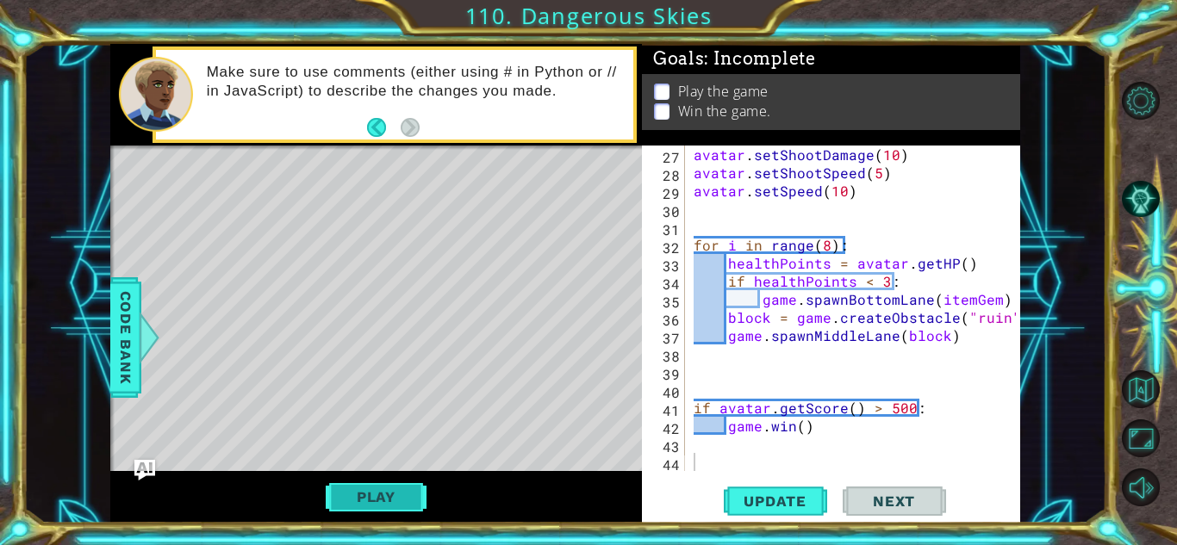
click at [364, 491] on button "Play" at bounding box center [376, 497] width 101 height 33
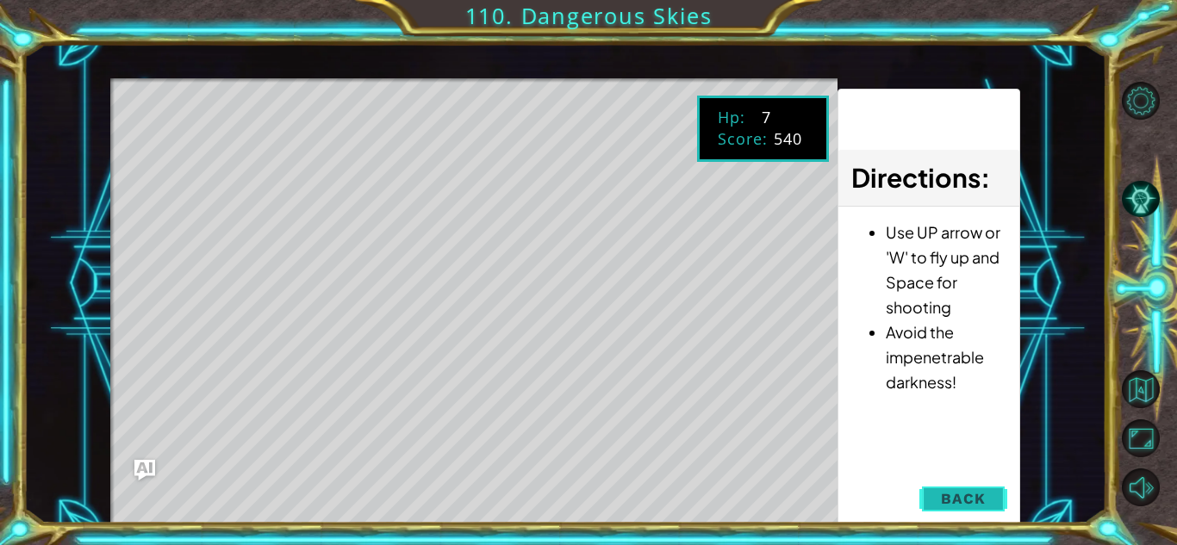
click at [941, 493] on button "Back" at bounding box center [962, 499] width 87 height 34
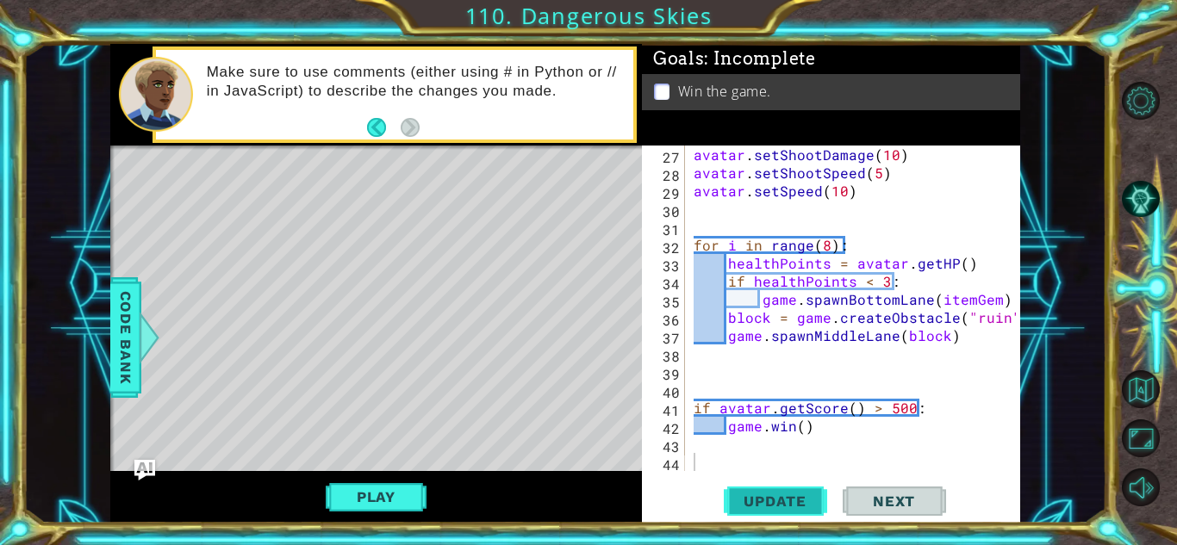
click at [749, 493] on span "Update" at bounding box center [774, 501] width 97 height 17
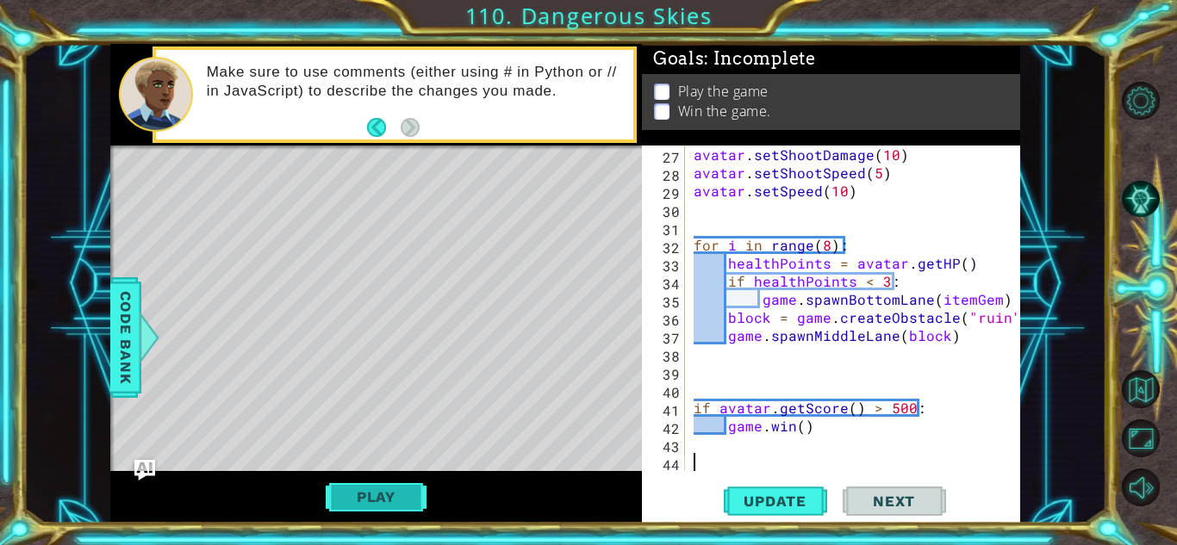
click at [383, 508] on button "Play" at bounding box center [376, 497] width 101 height 33
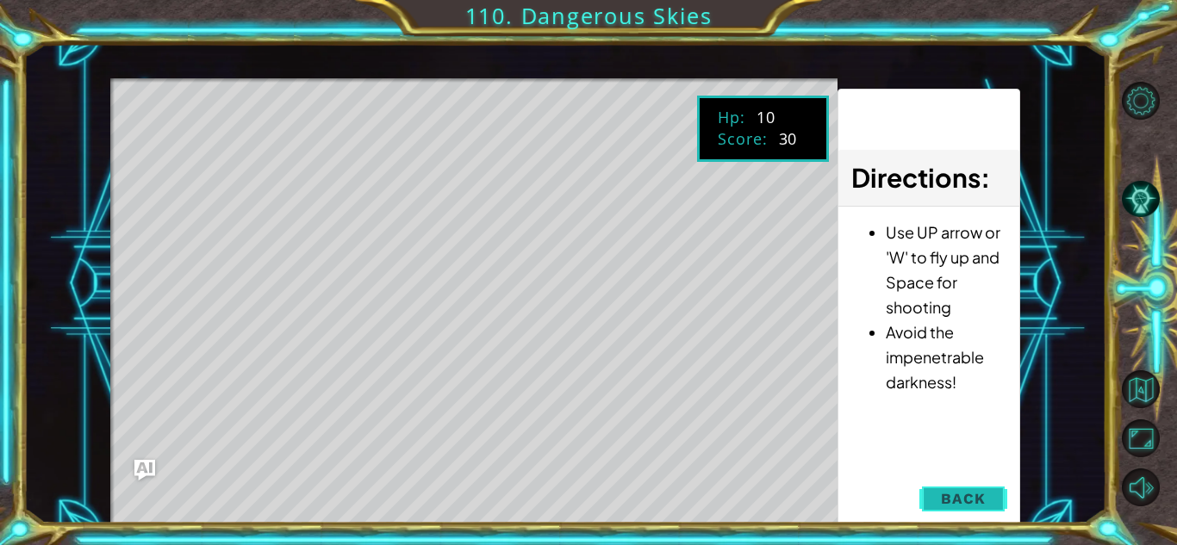
click at [960, 494] on span "Back" at bounding box center [963, 498] width 44 height 17
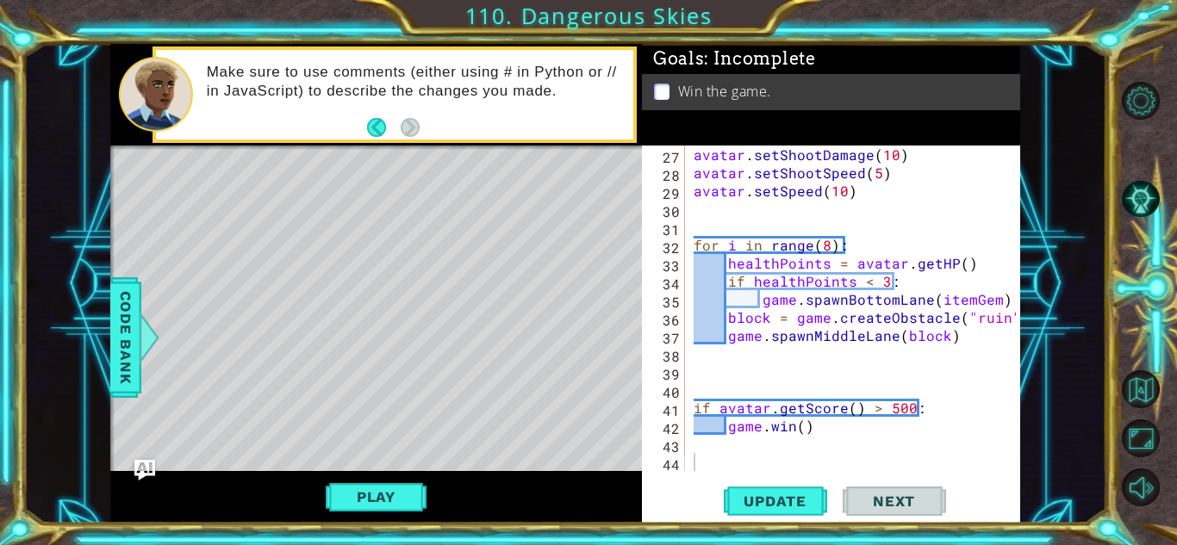
click at [829, 214] on div "avatar . setShootDamage ( 10 ) avatar . setShootSpeed ( 5 ) avatar . setSpeed (…" at bounding box center [857, 327] width 334 height 362
type textarea "avatar.setShootDamage(10)"
type textarea "game.addTextDirections("Avoid the impenetrable darkness!")"
type textarea "while avatar.getScore() < 100:"
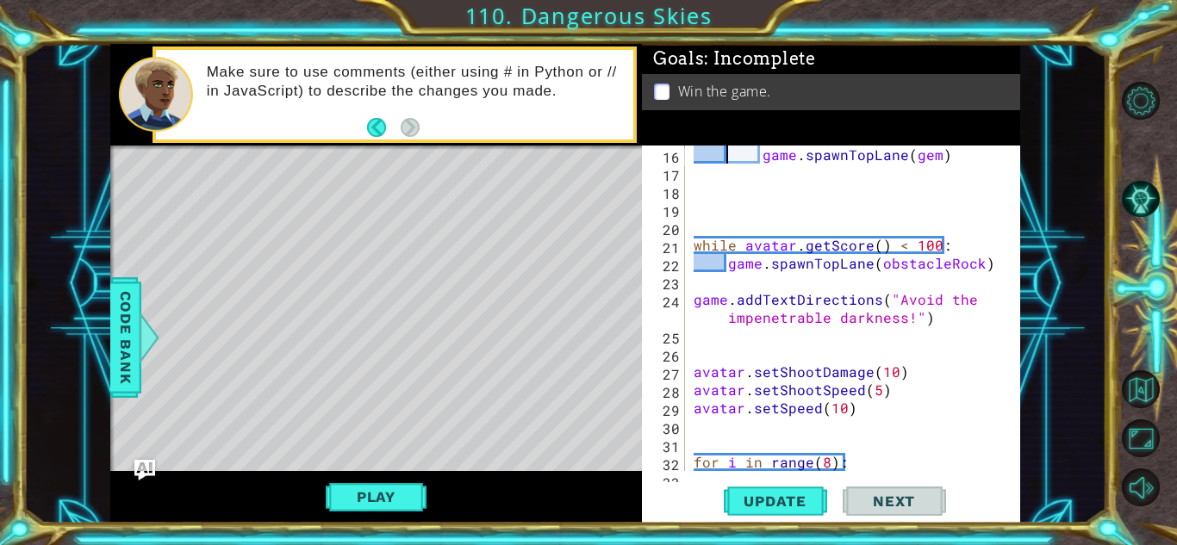
type textarea "for i in range(20):"
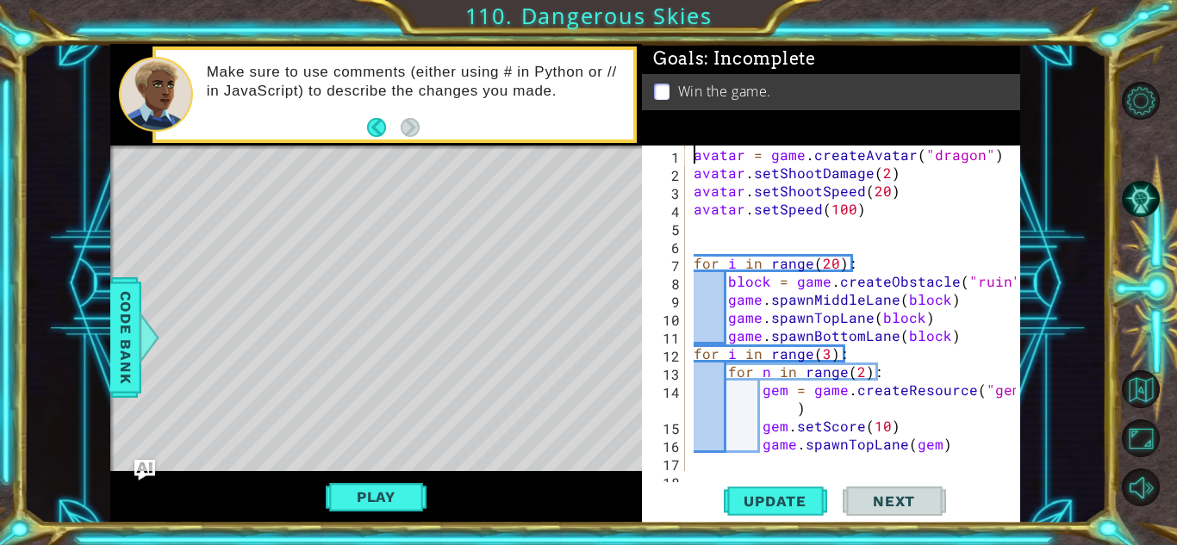
click at [841, 208] on div "avatar = game . createAvatar ( "dragon" ) avatar . setShootDamage ( 2 ) avatar …" at bounding box center [857, 327] width 334 height 362
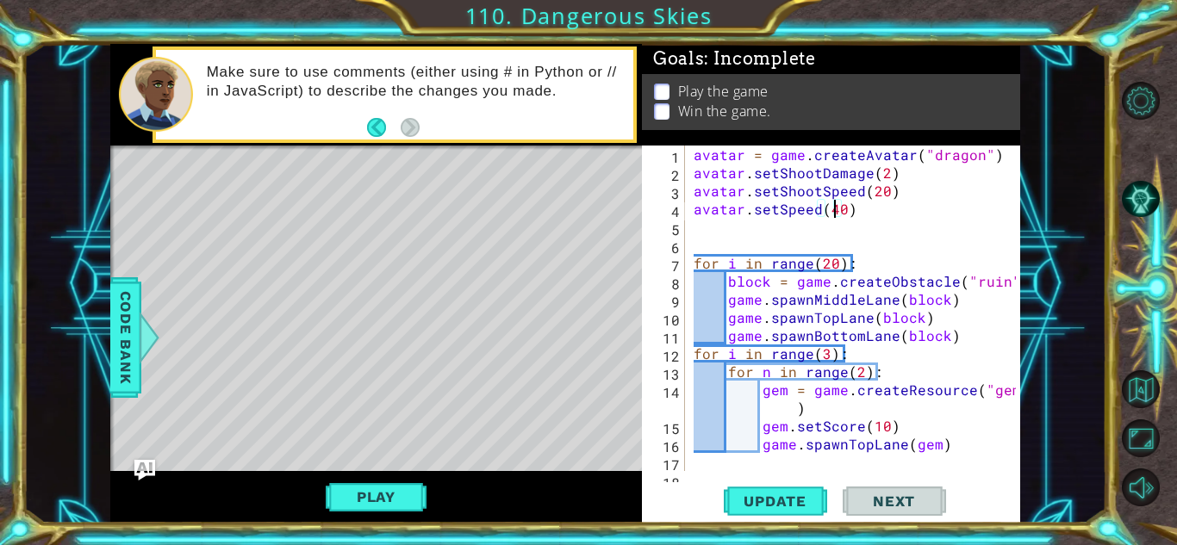
scroll to position [0, 9]
type textarea "avatar.setSpeed(40)"
click at [823, 484] on button "Update" at bounding box center [775, 501] width 103 height 38
click at [357, 492] on button "Play" at bounding box center [376, 497] width 101 height 33
